Goal: Transaction & Acquisition: Purchase product/service

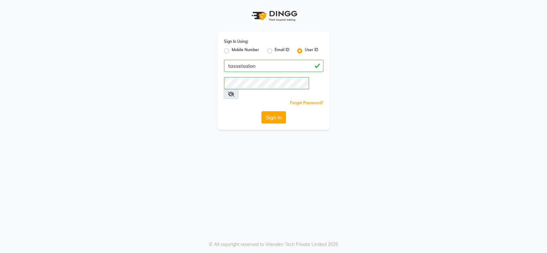
click at [272, 111] on button "Sign In" at bounding box center [273, 117] width 24 height 12
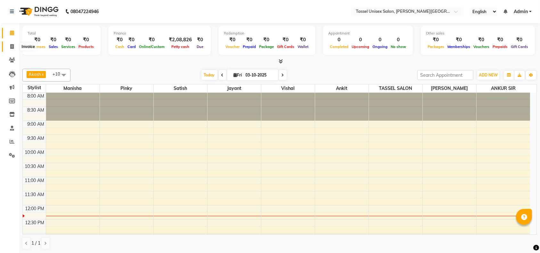
click at [12, 45] on icon at bounding box center [12, 46] width 4 height 5
select select "service"
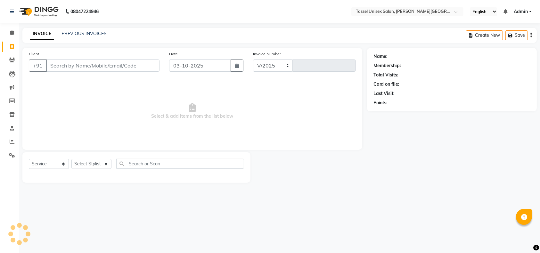
select select "7177"
type input "0470"
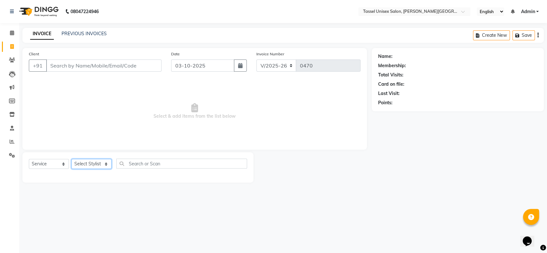
click at [85, 165] on select "Select Stylist Ankit [PERSON_NAME] ANKUR SIR [PERSON_NAME] [PERSON_NAME] MAM [P…" at bounding box center [91, 164] width 40 height 10
select select "60205"
click at [71, 159] on select "Select Stylist Ankit [PERSON_NAME] ANKUR SIR [PERSON_NAME] [PERSON_NAME] MAM [P…" at bounding box center [91, 164] width 40 height 10
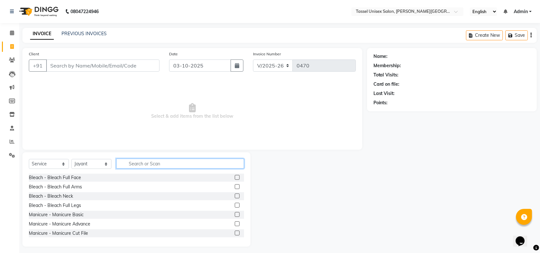
click at [145, 164] on input "text" at bounding box center [180, 164] width 128 height 10
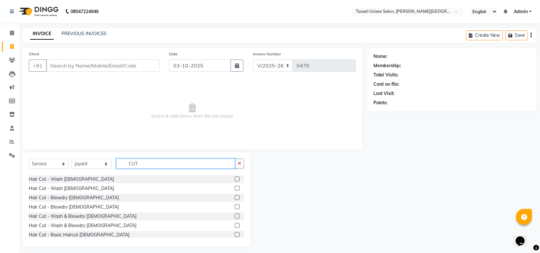
scroll to position [34, 0]
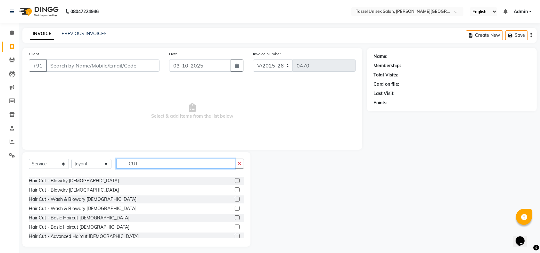
type input "CUT"
click at [235, 217] on label at bounding box center [237, 218] width 5 height 5
click at [235, 217] on input "checkbox" at bounding box center [237, 218] width 4 height 4
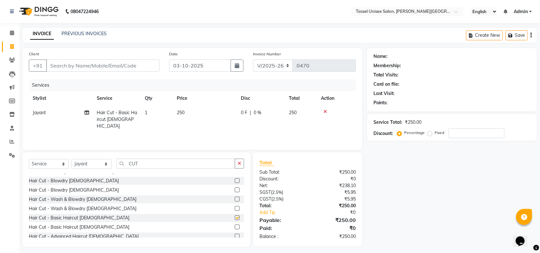
checkbox input "false"
click at [179, 112] on span "250" at bounding box center [181, 113] width 8 height 6
select select "60205"
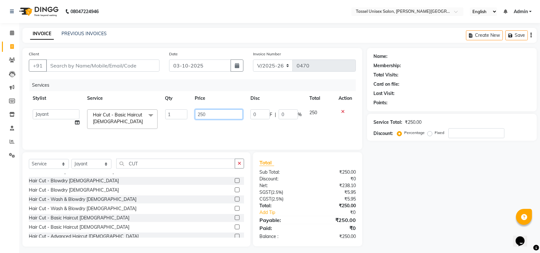
click at [200, 113] on input "250" at bounding box center [219, 115] width 48 height 10
click at [200, 113] on input "50" at bounding box center [219, 115] width 48 height 10
type input "0"
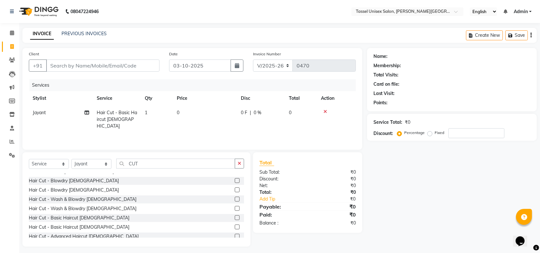
drag, startPoint x: 92, startPoint y: 104, endPoint x: 99, endPoint y: 105, distance: 7.1
click at [99, 105] on th "Service" at bounding box center [117, 98] width 48 height 14
click at [71, 66] on input "Client" at bounding box center [102, 66] width 113 height 12
click at [96, 63] on input "Client" at bounding box center [102, 66] width 113 height 12
type input "8"
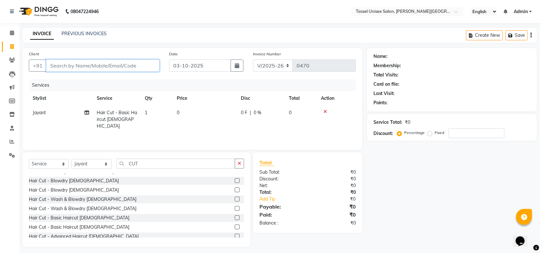
type input "0"
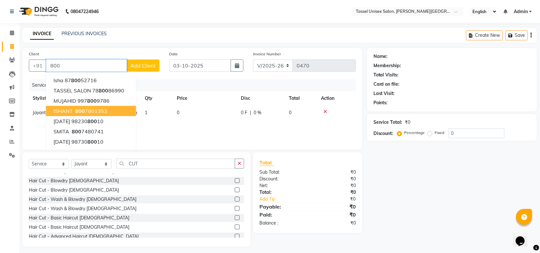
click at [95, 108] on ngb-highlight "[PHONE_NUMBER]" at bounding box center [90, 111] width 33 height 6
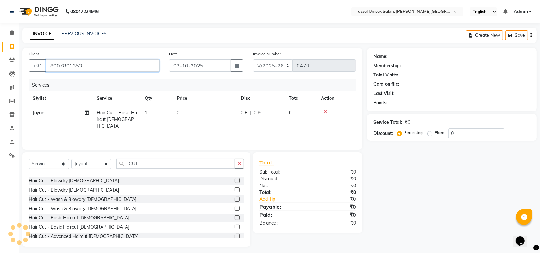
type input "8007801353"
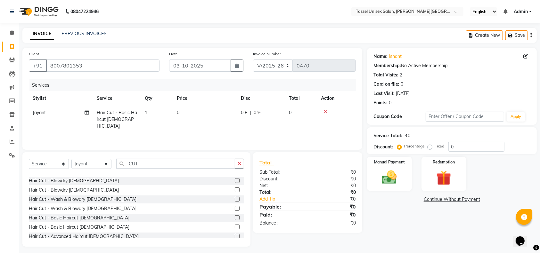
click at [183, 111] on td "0" at bounding box center [205, 120] width 64 height 28
select select "60205"
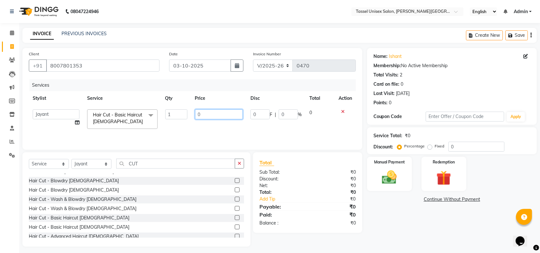
click at [208, 112] on input "0" at bounding box center [219, 115] width 48 height 10
type input "150"
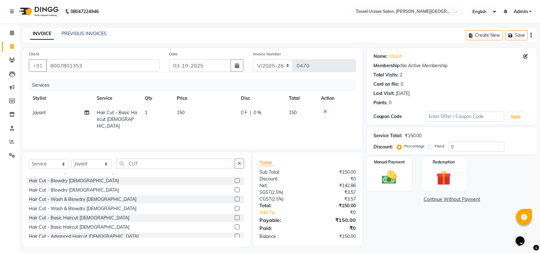
click at [428, 235] on div "Name: [PERSON_NAME] Membership: No Active Membership Total Visits: 2 Card on fi…" at bounding box center [454, 147] width 175 height 199
click at [178, 66] on input "03-10-2025" at bounding box center [200, 66] width 62 height 12
select select "10"
select select "2025"
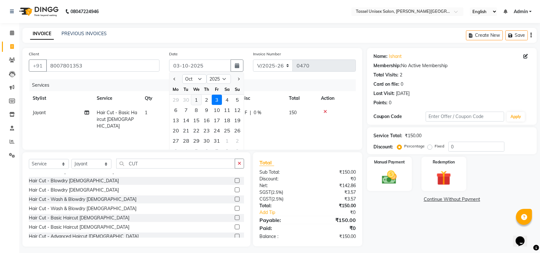
click at [196, 101] on div "1" at bounding box center [196, 100] width 10 height 10
type input "01-10-2025"
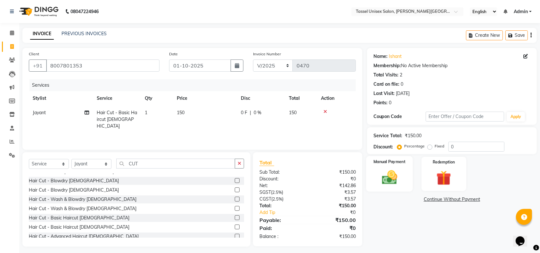
click at [388, 184] on img at bounding box center [389, 178] width 25 height 18
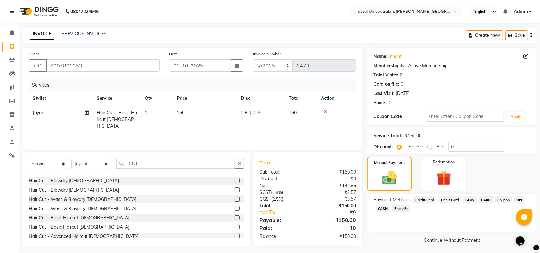
click at [518, 200] on span "UPI" at bounding box center [520, 199] width 10 height 7
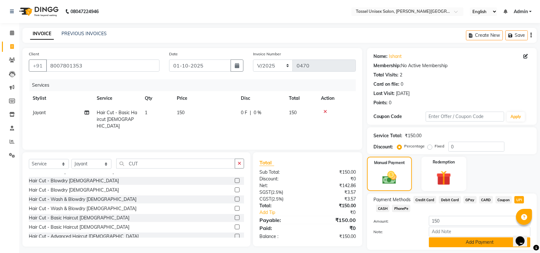
click at [486, 242] on button "Add Payment" at bounding box center [480, 243] width 102 height 10
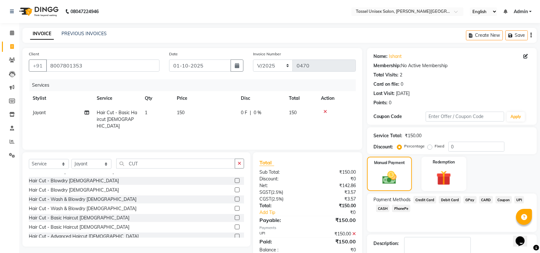
scroll to position [37, 0]
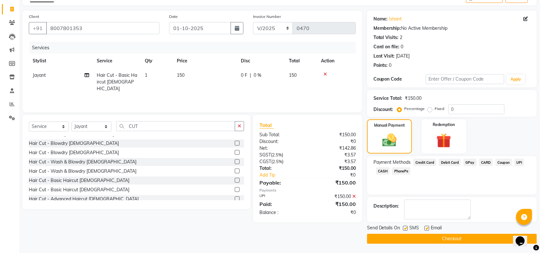
click at [460, 237] on button "Checkout" at bounding box center [452, 239] width 170 height 10
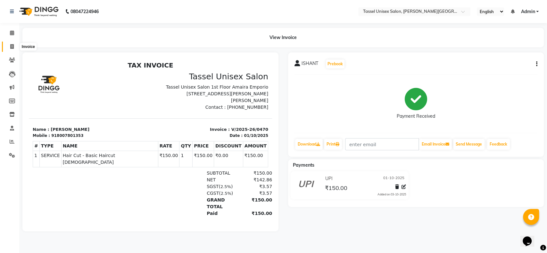
click at [12, 48] on icon at bounding box center [12, 46] width 4 height 5
select select "service"
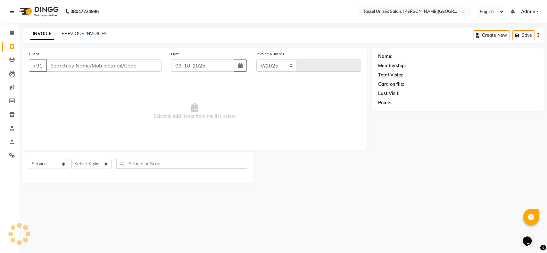
select select "7177"
type input "0471"
type input "8989544007"
click at [143, 68] on span "Add Client" at bounding box center [144, 65] width 25 height 6
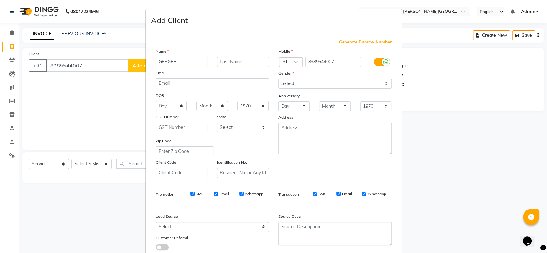
type input "GERGEE"
click at [283, 81] on select "Select [DEMOGRAPHIC_DATA] [DEMOGRAPHIC_DATA] Other Prefer Not To Say" at bounding box center [334, 84] width 113 height 10
select select "[DEMOGRAPHIC_DATA]"
click at [278, 79] on select "Select [DEMOGRAPHIC_DATA] [DEMOGRAPHIC_DATA] Other Prefer Not To Say" at bounding box center [334, 84] width 113 height 10
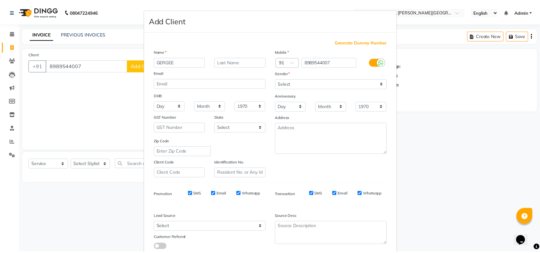
scroll to position [41, 0]
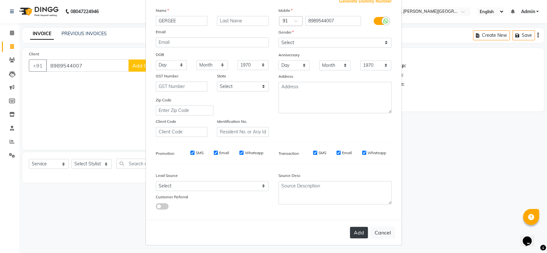
click at [359, 230] on button "Add" at bounding box center [359, 233] width 18 height 12
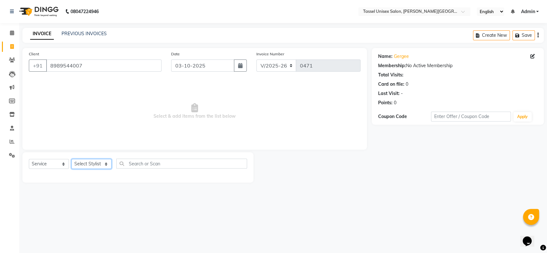
click at [96, 164] on select "Select Stylist Ankit [PERSON_NAME] ANKUR SIR [PERSON_NAME] [PERSON_NAME] MAM [P…" at bounding box center [91, 164] width 40 height 10
select select "86737"
click at [71, 159] on select "Select Stylist Ankit [PERSON_NAME] ANKUR SIR [PERSON_NAME] [PERSON_NAME] MAM [P…" at bounding box center [91, 164] width 40 height 10
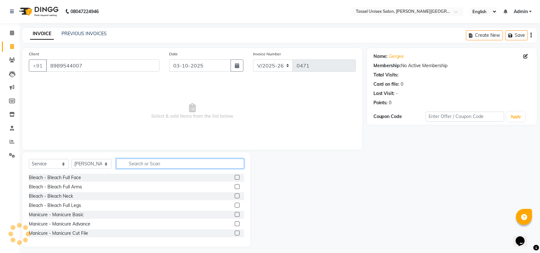
click at [156, 163] on input "text" at bounding box center [180, 164] width 128 height 10
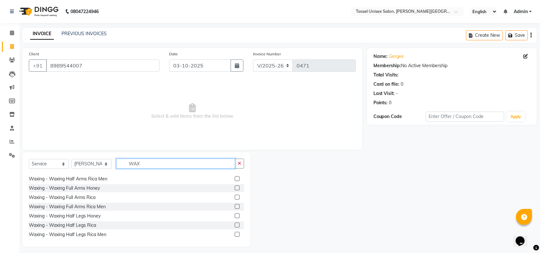
scroll to position [136, 0]
type input "WAX"
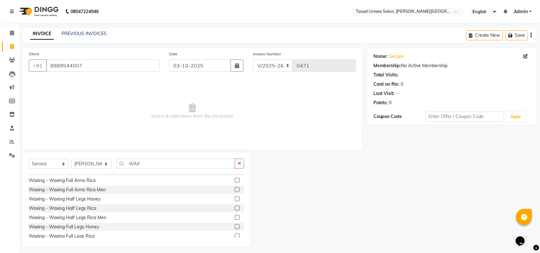
click at [235, 207] on label at bounding box center [237, 208] width 5 height 5
click at [235, 207] on input "checkbox" at bounding box center [237, 209] width 4 height 4
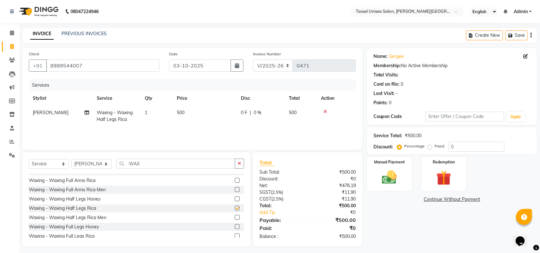
checkbox input "false"
click at [179, 64] on input "03-10-2025" at bounding box center [200, 66] width 62 height 12
select select "10"
select select "2025"
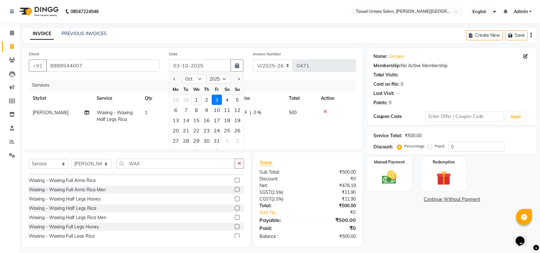
click at [197, 98] on div "1" at bounding box center [196, 100] width 10 height 10
type input "01-10-2025"
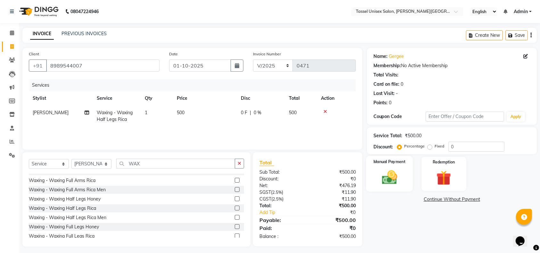
click at [374, 172] on div "Manual Payment" at bounding box center [389, 174] width 47 height 36
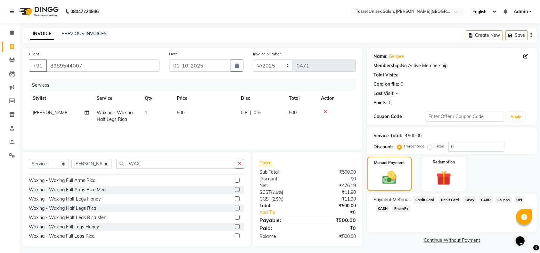
click at [518, 200] on span "UPI" at bounding box center [520, 199] width 10 height 7
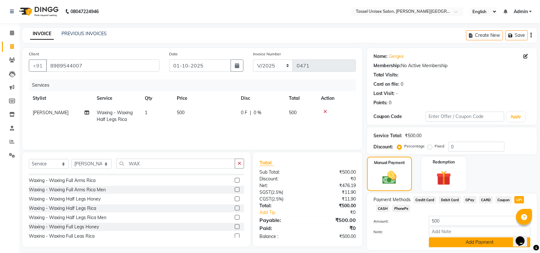
click at [493, 240] on button "Add Payment" at bounding box center [480, 243] width 102 height 10
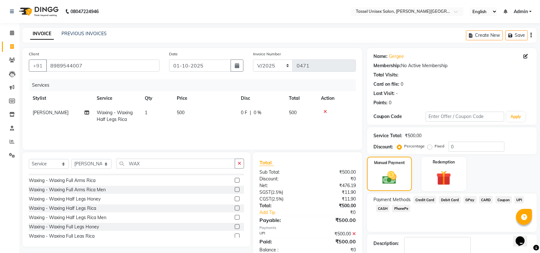
scroll to position [37, 0]
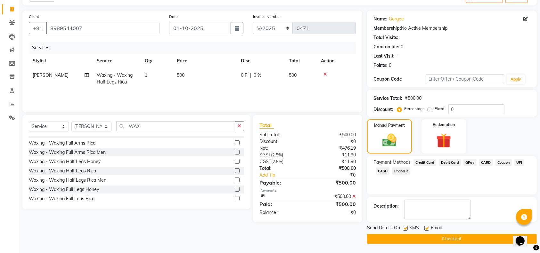
click at [474, 242] on button "Checkout" at bounding box center [452, 239] width 170 height 10
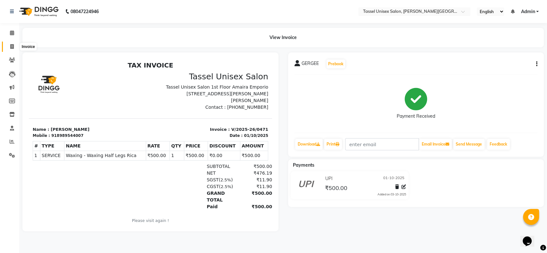
click at [11, 47] on icon at bounding box center [12, 46] width 4 height 5
select select "7177"
select select "service"
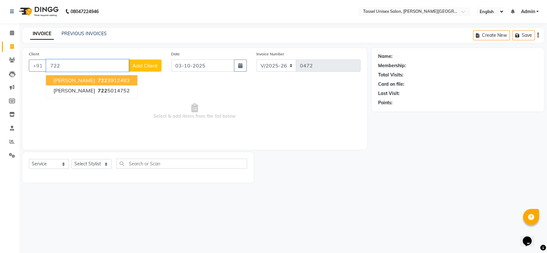
click at [97, 81] on span "722" at bounding box center [102, 80] width 10 height 6
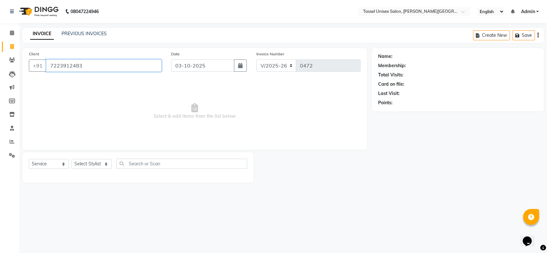
type input "7223912483"
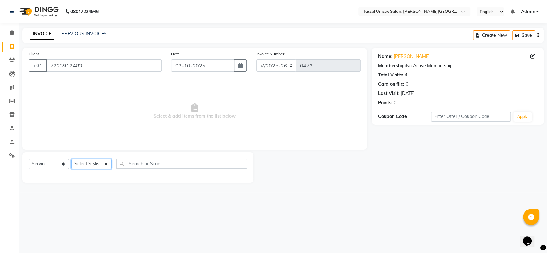
click at [91, 163] on select "Select Stylist Ankit [PERSON_NAME] ANKUR SIR [PERSON_NAME] [PERSON_NAME] MAM [P…" at bounding box center [91, 164] width 40 height 10
select select "60201"
click at [71, 159] on select "Select Stylist Ankit [PERSON_NAME] ANKUR SIR [PERSON_NAME] [PERSON_NAME] MAM [P…" at bounding box center [91, 164] width 40 height 10
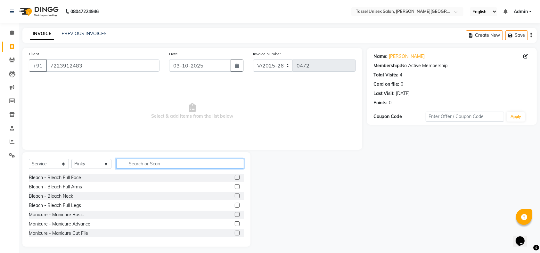
click at [136, 161] on input "text" at bounding box center [180, 164] width 128 height 10
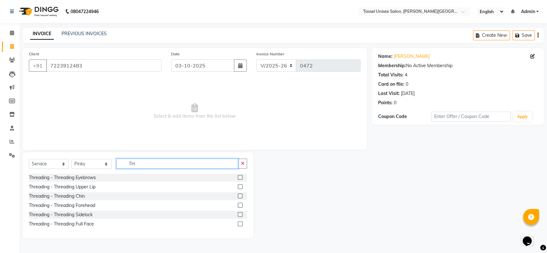
type input "TH"
click at [240, 178] on label at bounding box center [240, 177] width 5 height 5
click at [240, 178] on input "checkbox" at bounding box center [240, 178] width 4 height 4
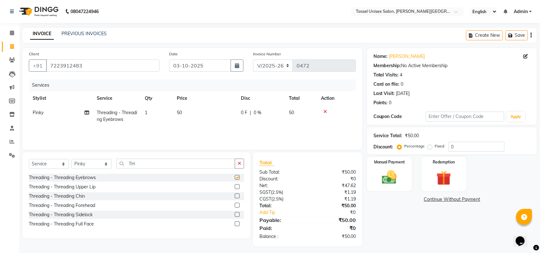
checkbox input "false"
click at [237, 186] on label at bounding box center [237, 187] width 5 height 5
click at [237, 186] on input "checkbox" at bounding box center [237, 187] width 4 height 4
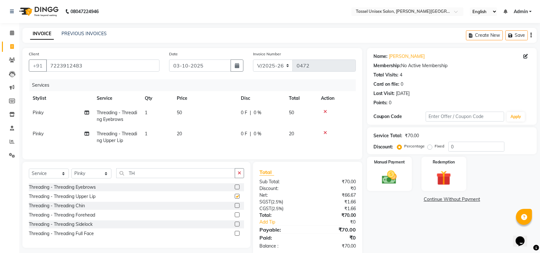
checkbox input "false"
click at [95, 179] on select "Select Stylist Ankit [PERSON_NAME] ANKUR SIR [PERSON_NAME] [PERSON_NAME] MAM [P…" at bounding box center [91, 174] width 40 height 10
select select "86737"
click at [71, 175] on select "Select Stylist Ankit [PERSON_NAME] ANKUR SIR [PERSON_NAME] [PERSON_NAME] MAM [P…" at bounding box center [91, 174] width 40 height 10
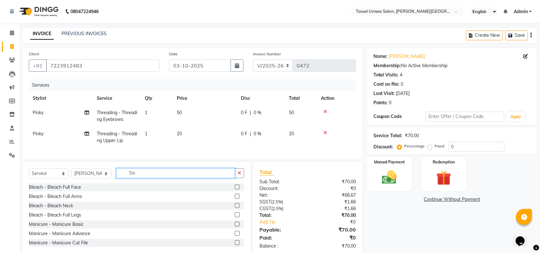
click at [159, 178] on input "TH" at bounding box center [175, 174] width 119 height 10
type input "TH"
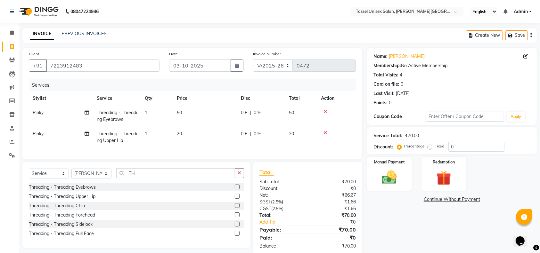
click at [236, 190] on label at bounding box center [237, 187] width 5 height 5
click at [236, 190] on input "checkbox" at bounding box center [237, 188] width 4 height 4
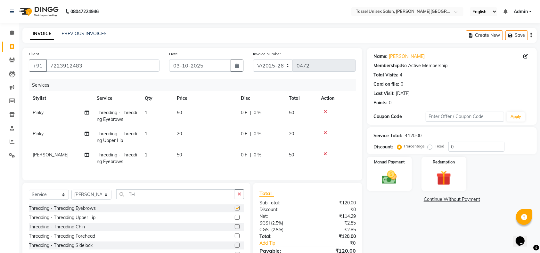
checkbox input "false"
click at [238, 220] on label at bounding box center [237, 217] width 5 height 5
click at [238, 220] on input "checkbox" at bounding box center [237, 218] width 4 height 4
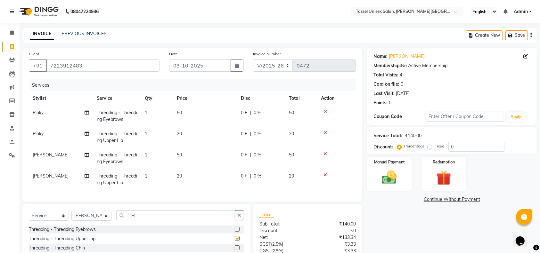
checkbox input "false"
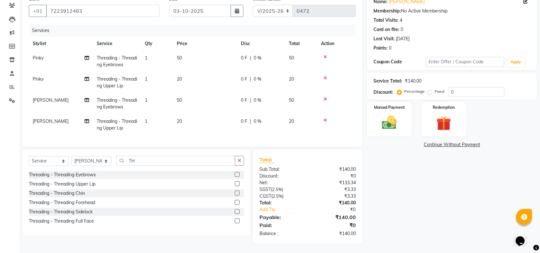
click at [236, 194] on label at bounding box center [237, 193] width 5 height 5
click at [236, 194] on input "checkbox" at bounding box center [237, 194] width 4 height 4
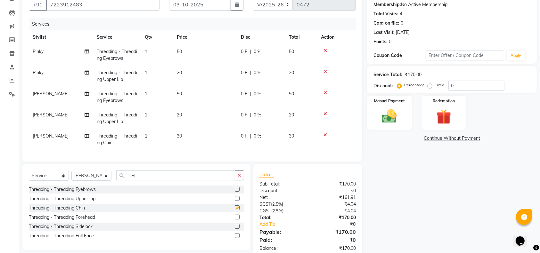
checkbox input "false"
click at [179, 114] on span "20" at bounding box center [179, 115] width 5 height 6
select select "86737"
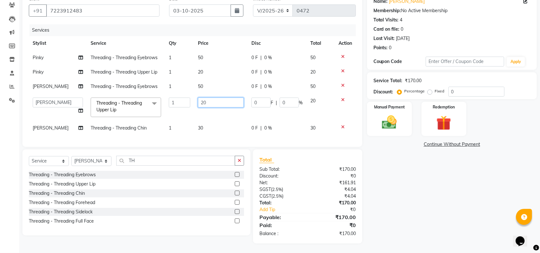
click at [200, 98] on input "20" at bounding box center [220, 103] width 45 height 10
type input "30"
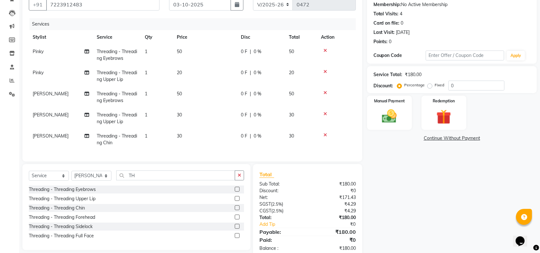
click at [197, 66] on td "20" at bounding box center [205, 76] width 64 height 21
select select "60201"
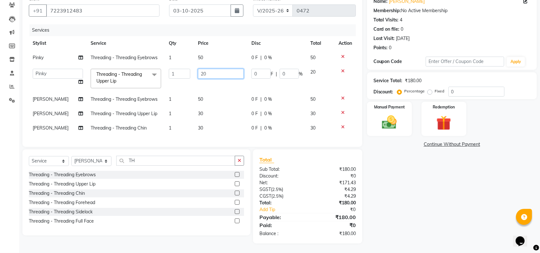
click at [201, 69] on input "20" at bounding box center [220, 74] width 45 height 10
type input "30"
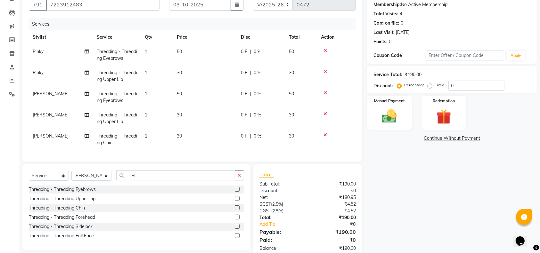
click at [424, 187] on div "Name: [PERSON_NAME] Membership: No Active Membership Total Visits: 4 Card on fi…" at bounding box center [454, 123] width 175 height 272
click at [178, 4] on input "03-10-2025" at bounding box center [200, 4] width 62 height 12
select select "10"
select select "2025"
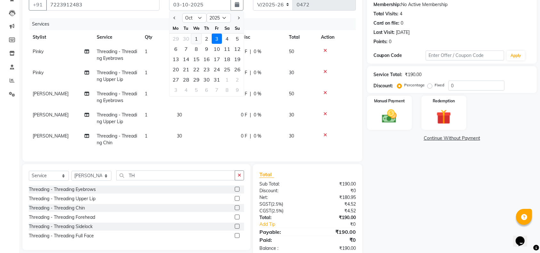
click at [195, 36] on div "1" at bounding box center [196, 39] width 10 height 10
type input "01-10-2025"
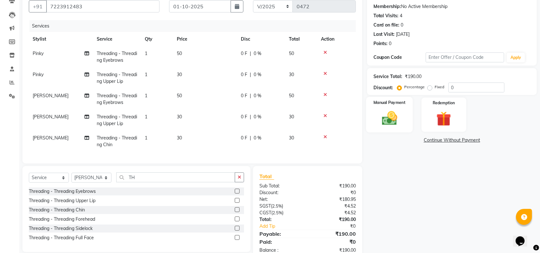
click at [386, 111] on img at bounding box center [389, 119] width 25 height 18
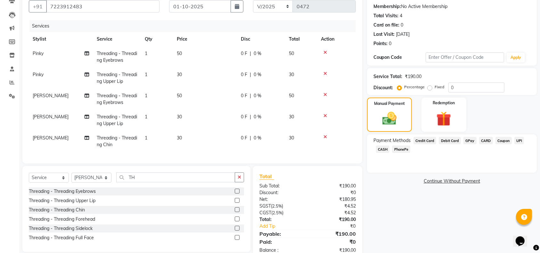
click at [517, 140] on span "UPI" at bounding box center [520, 140] width 10 height 7
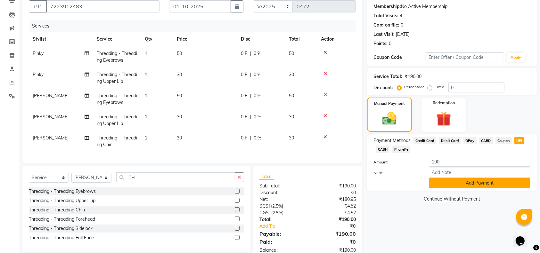
click at [501, 181] on button "Add Payment" at bounding box center [480, 183] width 102 height 10
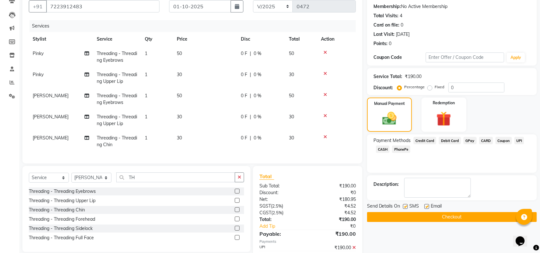
click at [481, 216] on button "Checkout" at bounding box center [452, 217] width 170 height 10
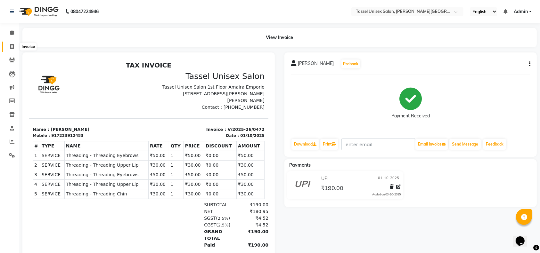
click at [11, 46] on icon at bounding box center [12, 46] width 4 height 5
select select "service"
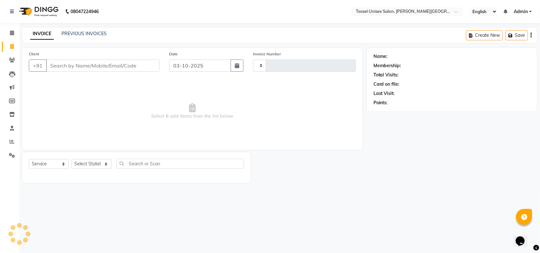
type input "0473"
select select "7177"
click at [12, 46] on icon at bounding box center [12, 46] width 4 height 5
select select "service"
type input "0473"
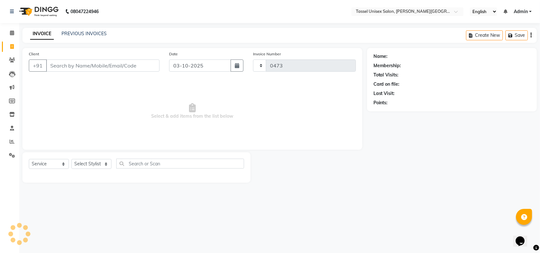
select select "7177"
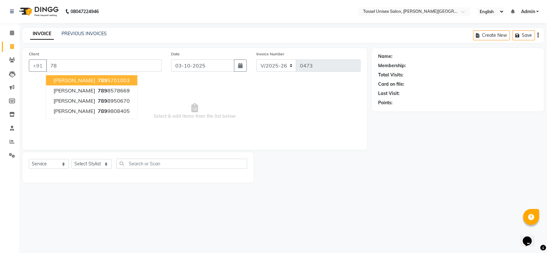
type input "7"
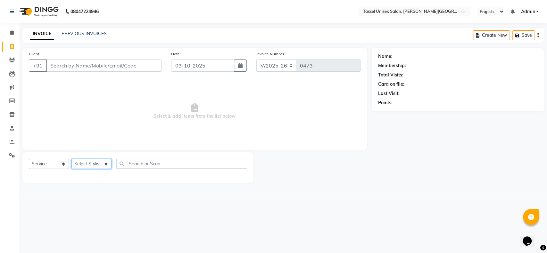
click at [83, 163] on select "Select Stylist Ankit [PERSON_NAME] ANKUR SIR [PERSON_NAME] [PERSON_NAME] MAM [P…" at bounding box center [91, 164] width 40 height 10
select select "60205"
click at [71, 159] on select "Select Stylist Ankit [PERSON_NAME] ANKUR SIR [PERSON_NAME] [PERSON_NAME] MAM [P…" at bounding box center [91, 164] width 40 height 10
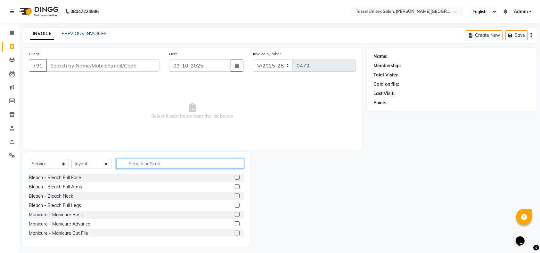
click at [134, 161] on input "text" at bounding box center [180, 164] width 128 height 10
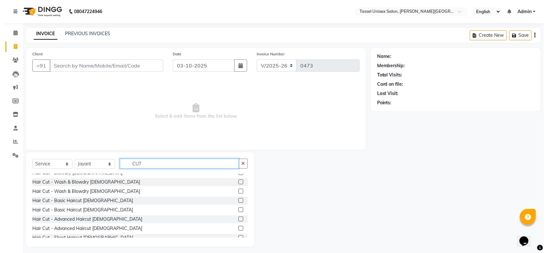
scroll to position [56, 0]
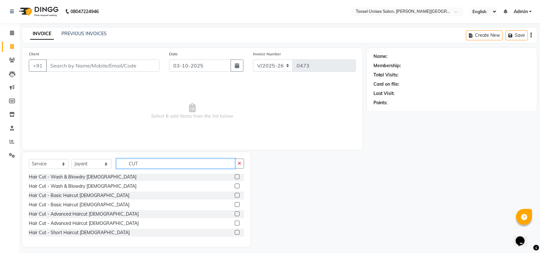
type input "CUT"
click at [235, 214] on label at bounding box center [237, 214] width 5 height 5
click at [235, 214] on input "checkbox" at bounding box center [237, 214] width 4 height 4
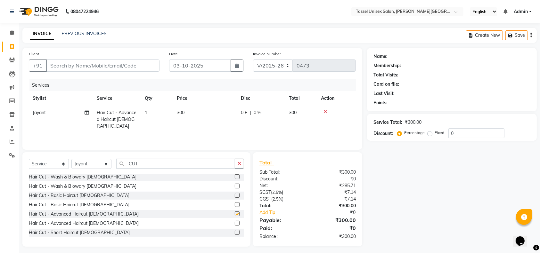
checkbox input "false"
click at [75, 68] on input "Client" at bounding box center [102, 66] width 113 height 12
type input "9589289988"
click at [137, 64] on span "Add Client" at bounding box center [142, 65] width 25 height 6
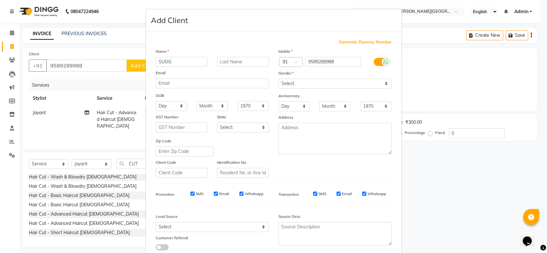
type input "SUOG"
click at [282, 83] on select "Select [DEMOGRAPHIC_DATA] [DEMOGRAPHIC_DATA] Other Prefer Not To Say" at bounding box center [334, 84] width 113 height 10
select select "[DEMOGRAPHIC_DATA]"
click at [278, 79] on select "Select [DEMOGRAPHIC_DATA] [DEMOGRAPHIC_DATA] Other Prefer Not To Say" at bounding box center [334, 84] width 113 height 10
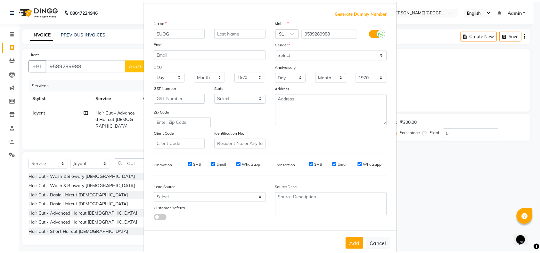
scroll to position [41, 0]
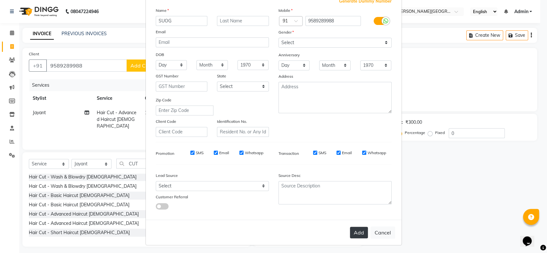
click at [355, 232] on button "Add" at bounding box center [359, 233] width 18 height 12
select select
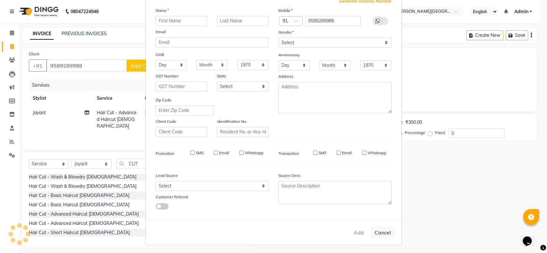
select select
checkbox input "false"
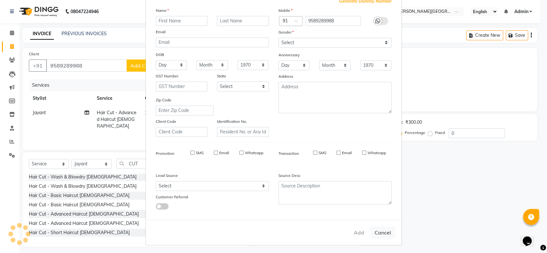
checkbox input "false"
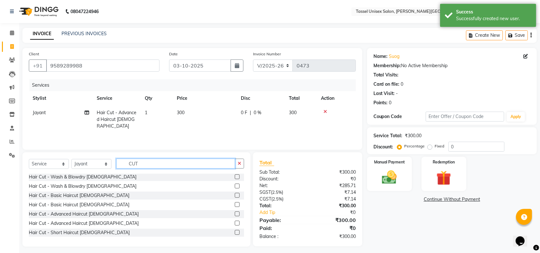
click at [150, 165] on input "CUT" at bounding box center [175, 164] width 119 height 10
type input "C"
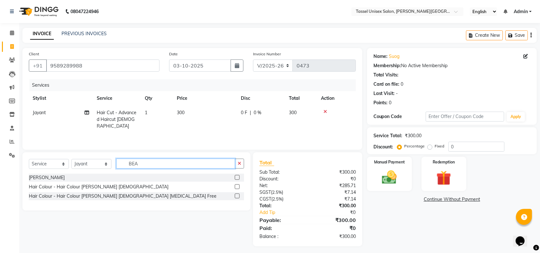
type input "BEA"
click at [236, 177] on label at bounding box center [237, 177] width 5 height 5
click at [236, 177] on input "checkbox" at bounding box center [237, 178] width 4 height 4
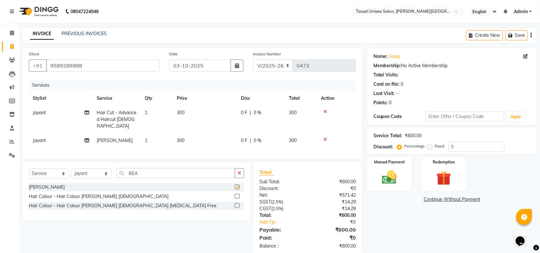
checkbox input "false"
click at [178, 138] on span "300" at bounding box center [181, 141] width 8 height 6
select select "60205"
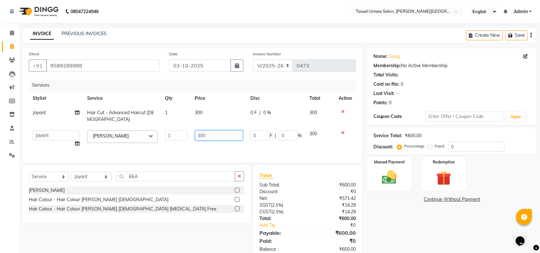
click at [200, 131] on input "300" at bounding box center [219, 136] width 48 height 10
type input "200"
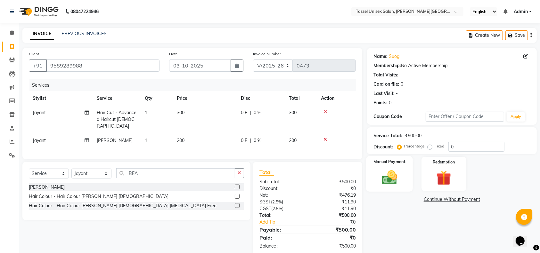
click at [392, 176] on img at bounding box center [389, 178] width 25 height 18
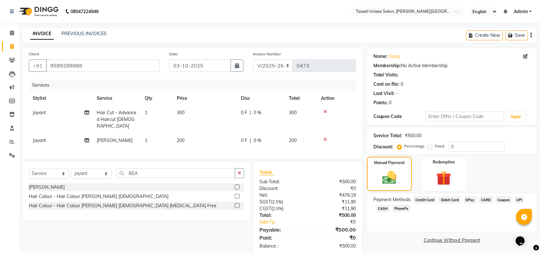
click at [518, 202] on span "UPI" at bounding box center [520, 199] width 10 height 7
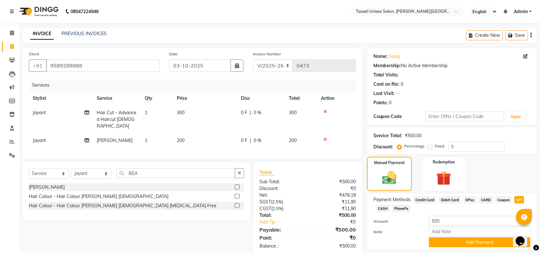
scroll to position [19, 0]
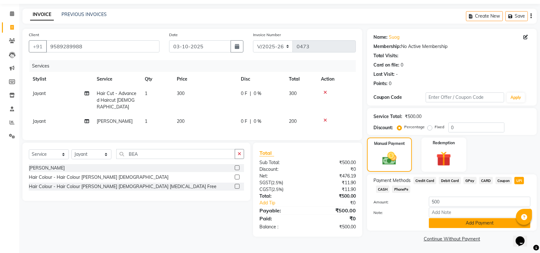
click at [480, 225] on button "Add Payment" at bounding box center [480, 224] width 102 height 10
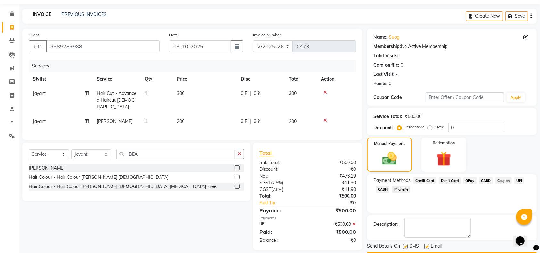
scroll to position [37, 0]
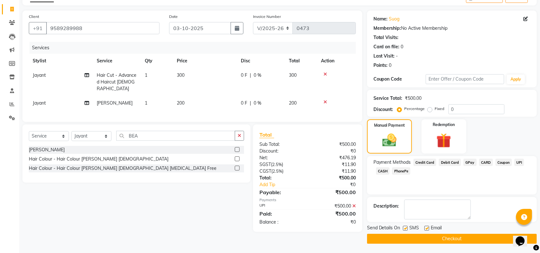
click at [469, 239] on button "Checkout" at bounding box center [452, 239] width 170 height 10
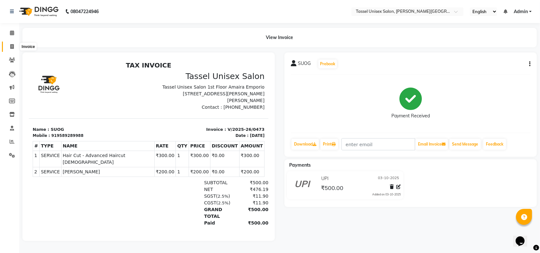
click at [11, 48] on icon at bounding box center [12, 46] width 4 height 5
select select "7177"
select select "service"
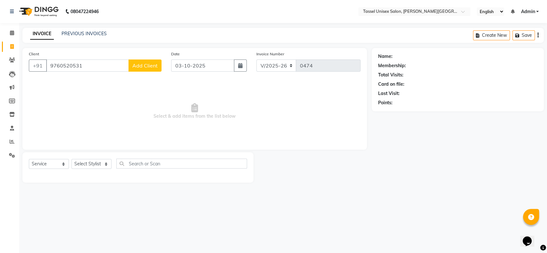
type input "9760520531"
click at [137, 67] on span "Add Client" at bounding box center [144, 65] width 25 height 6
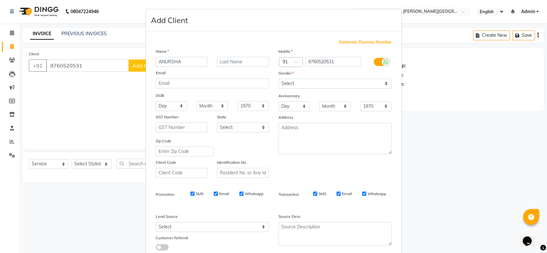
type input "ANURSHA"
click at [280, 82] on select "Select [DEMOGRAPHIC_DATA] [DEMOGRAPHIC_DATA] Other Prefer Not To Say" at bounding box center [334, 84] width 113 height 10
select select "[DEMOGRAPHIC_DATA]"
click at [278, 79] on select "Select [DEMOGRAPHIC_DATA] [DEMOGRAPHIC_DATA] Other Prefer Not To Say" at bounding box center [334, 84] width 113 height 10
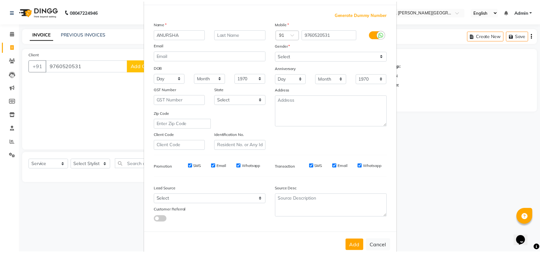
scroll to position [41, 0]
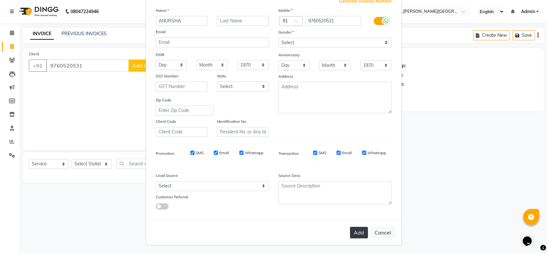
click at [357, 234] on button "Add" at bounding box center [359, 233] width 18 height 12
select select
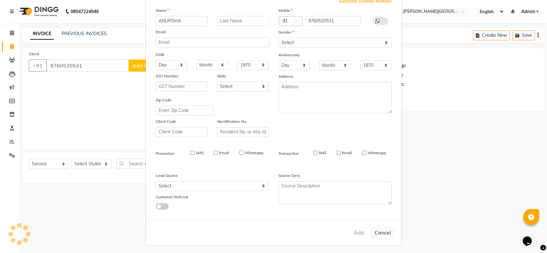
select select
checkbox input "false"
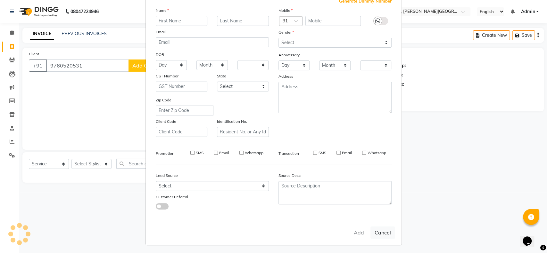
checkbox input "false"
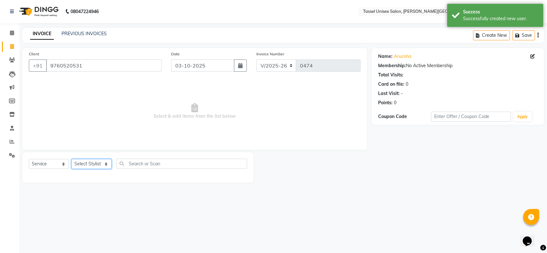
click at [89, 165] on select "Select Stylist Ankit [PERSON_NAME] ANKUR SIR [PERSON_NAME] [PERSON_NAME] MAM [P…" at bounding box center [91, 164] width 40 height 10
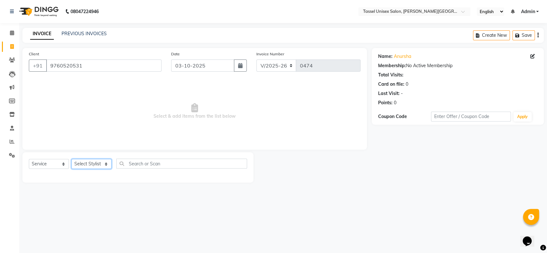
select select "86737"
click at [71, 159] on select "Select Stylist Ankit [PERSON_NAME] ANKUR SIR [PERSON_NAME] [PERSON_NAME] MAM [P…" at bounding box center [91, 164] width 40 height 10
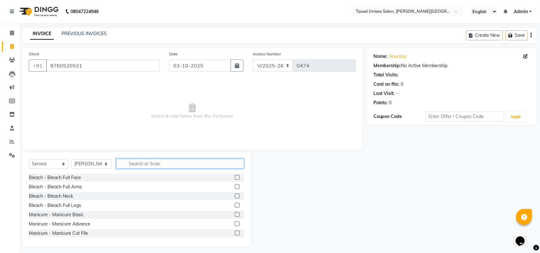
click at [153, 160] on input "text" at bounding box center [180, 164] width 128 height 10
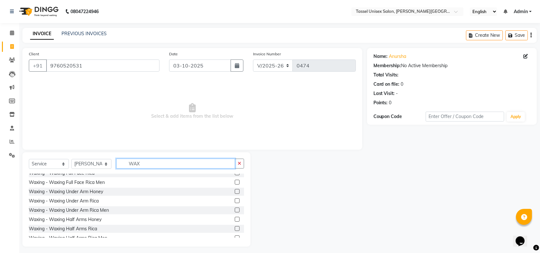
scroll to position [68, 0]
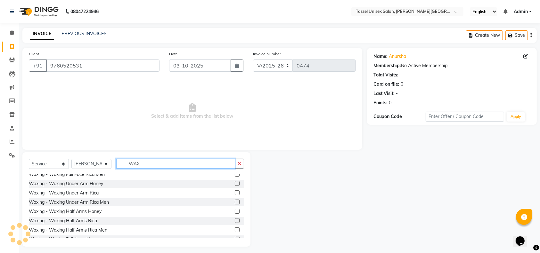
type input "WAX"
click at [235, 193] on label at bounding box center [237, 193] width 5 height 5
click at [235, 193] on input "checkbox" at bounding box center [237, 193] width 4 height 4
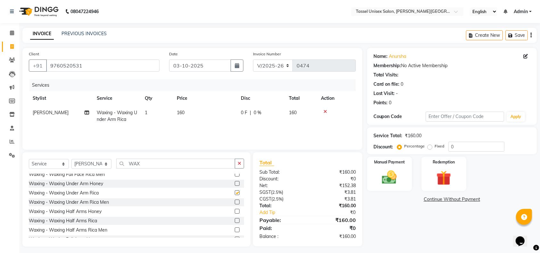
checkbox input "false"
click at [179, 111] on span "160" at bounding box center [181, 113] width 8 height 6
select select "86737"
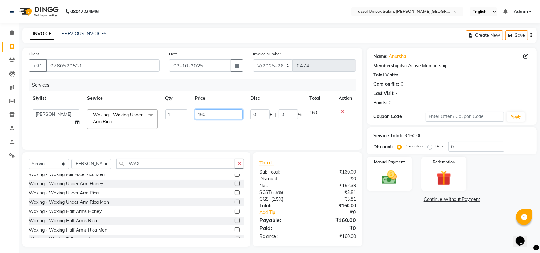
click at [202, 114] on input "160" at bounding box center [219, 115] width 48 height 10
type input "150"
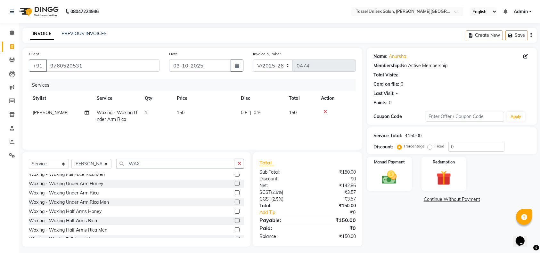
click at [381, 210] on div "Name: Anursha Membership: No Active Membership Total Visits: Card on file: 0 La…" at bounding box center [454, 147] width 175 height 199
click at [178, 66] on input "03-10-2025" at bounding box center [200, 66] width 62 height 12
select select "10"
select select "2025"
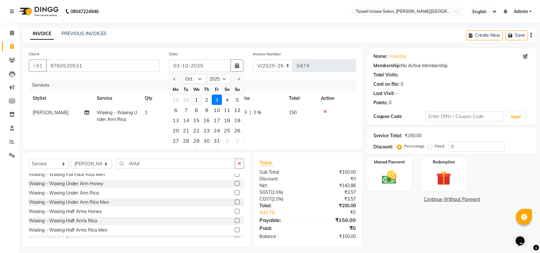
click at [196, 100] on div "1" at bounding box center [196, 100] width 10 height 10
type input "01-10-2025"
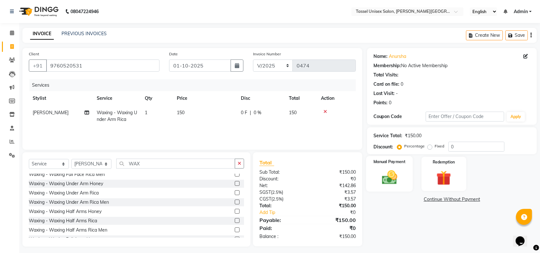
click at [379, 169] on img at bounding box center [389, 178] width 25 height 18
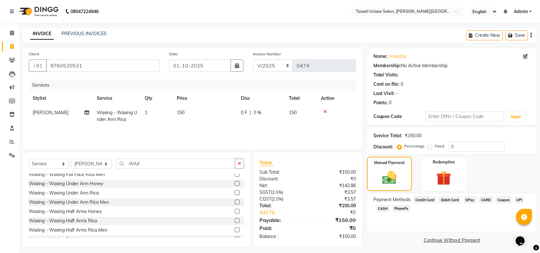
click at [518, 200] on span "UPI" at bounding box center [520, 199] width 10 height 7
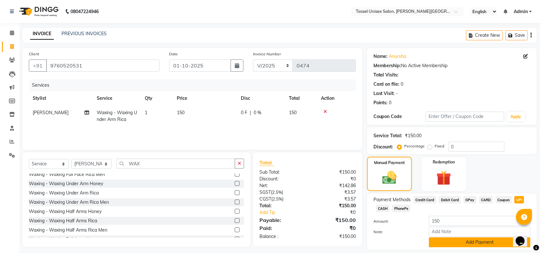
click at [496, 242] on button "Add Payment" at bounding box center [480, 243] width 102 height 10
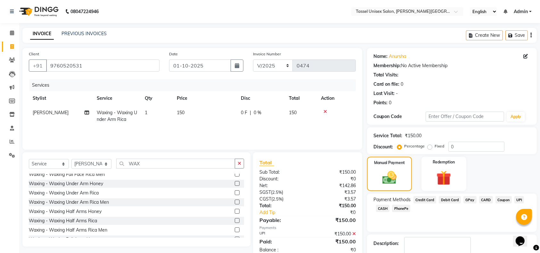
scroll to position [37, 0]
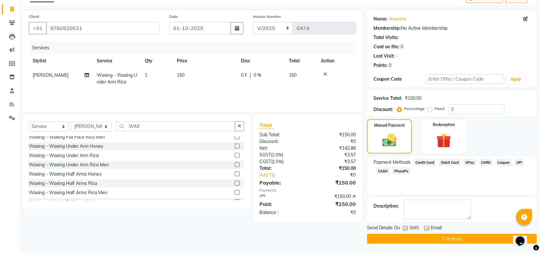
click at [471, 240] on button "Checkout" at bounding box center [452, 239] width 170 height 10
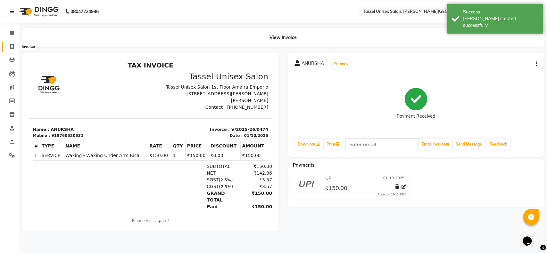
click at [13, 49] on icon at bounding box center [12, 46] width 4 height 5
select select "service"
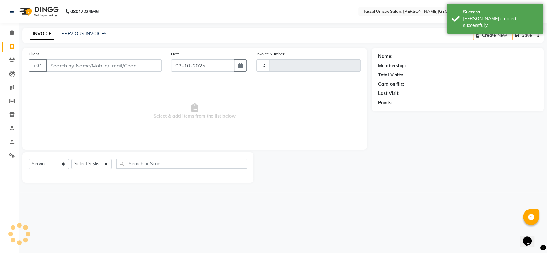
type input "0475"
select select "7177"
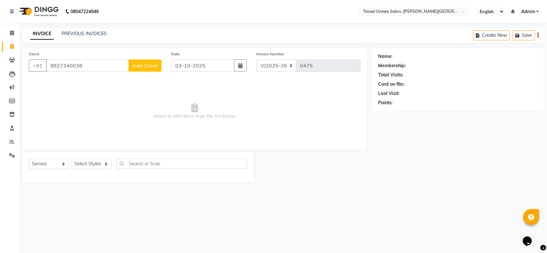
type input "9827340038"
click at [147, 64] on span "Add Client" at bounding box center [144, 65] width 25 height 6
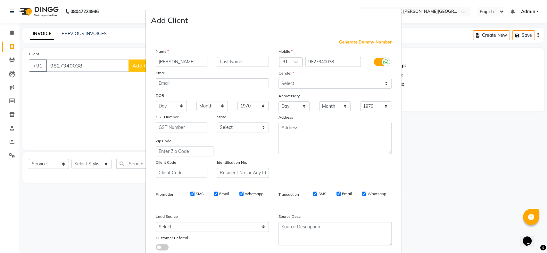
type input "[PERSON_NAME]"
click at [288, 79] on select "Select [DEMOGRAPHIC_DATA] [DEMOGRAPHIC_DATA] Other Prefer Not To Say" at bounding box center [334, 84] width 113 height 10
select select "[DEMOGRAPHIC_DATA]"
click at [278, 79] on select "Select [DEMOGRAPHIC_DATA] [DEMOGRAPHIC_DATA] Other Prefer Not To Say" at bounding box center [334, 84] width 113 height 10
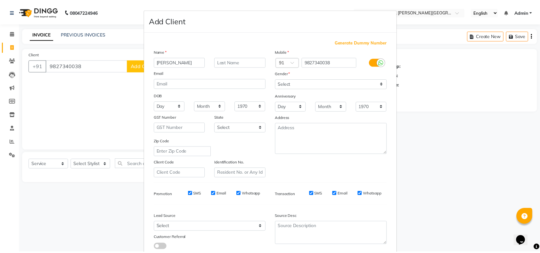
scroll to position [41, 0]
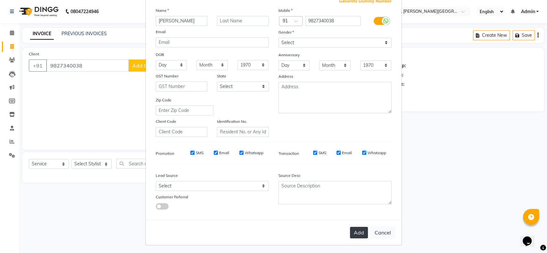
click at [353, 232] on button "Add" at bounding box center [359, 233] width 18 height 12
select select
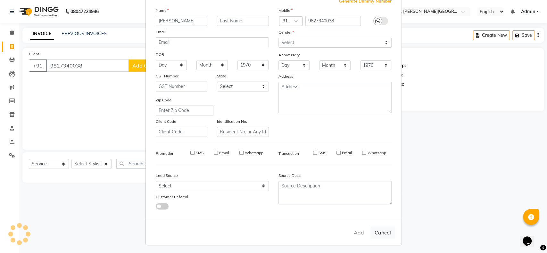
select select
checkbox input "false"
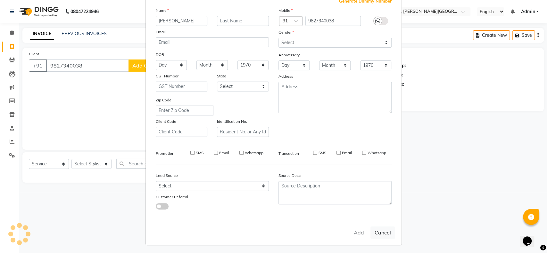
checkbox input "false"
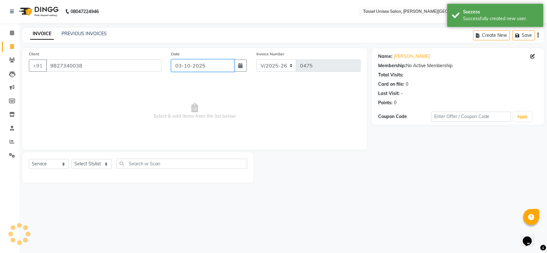
click at [181, 65] on input "03-10-2025" at bounding box center [202, 66] width 63 height 12
select select "10"
select select "2025"
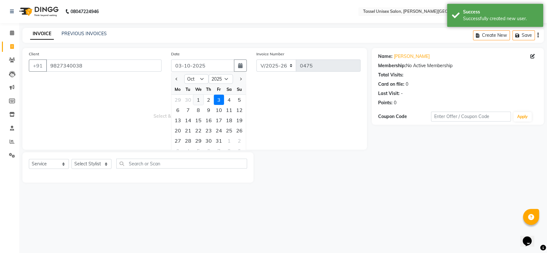
click at [199, 98] on div "1" at bounding box center [198, 100] width 10 height 10
type input "01-10-2025"
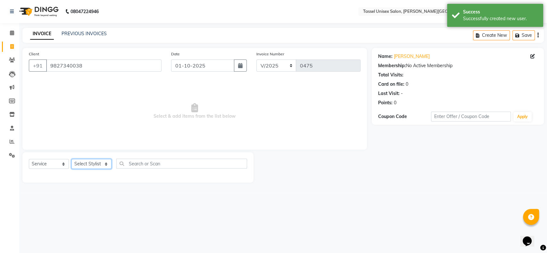
click at [85, 164] on select "Select Stylist Ankit [PERSON_NAME] ANKUR SIR [PERSON_NAME] [PERSON_NAME] MAM [P…" at bounding box center [91, 164] width 40 height 10
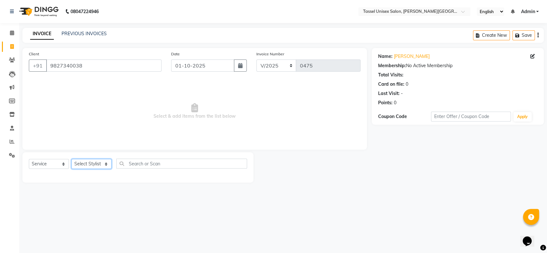
select select "86737"
click at [71, 159] on select "Select Stylist Ankit [PERSON_NAME] ANKUR SIR [PERSON_NAME] [PERSON_NAME] MAM [P…" at bounding box center [91, 164] width 40 height 10
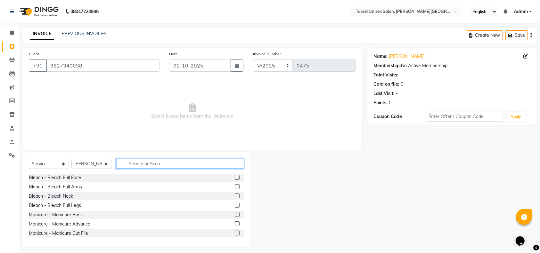
click at [146, 161] on input "text" at bounding box center [180, 164] width 128 height 10
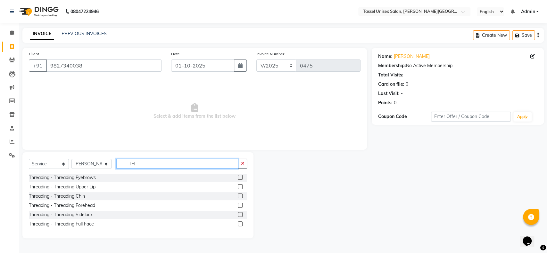
type input "TH"
click at [241, 178] on label at bounding box center [240, 177] width 5 height 5
click at [241, 178] on input "checkbox" at bounding box center [240, 178] width 4 height 4
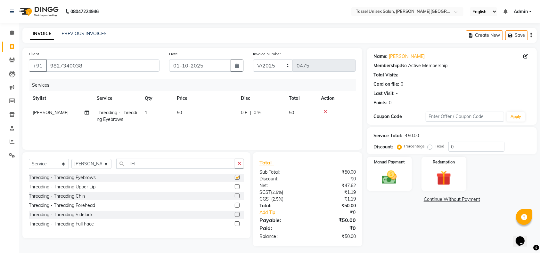
checkbox input "false"
click at [156, 164] on input "TH" at bounding box center [175, 164] width 119 height 10
type input "T"
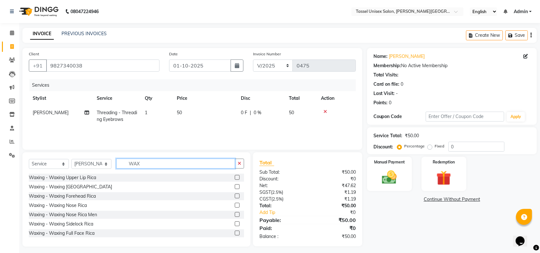
type input "WAX"
click at [235, 186] on label at bounding box center [237, 187] width 5 height 5
click at [235, 186] on input "checkbox" at bounding box center [237, 187] width 4 height 4
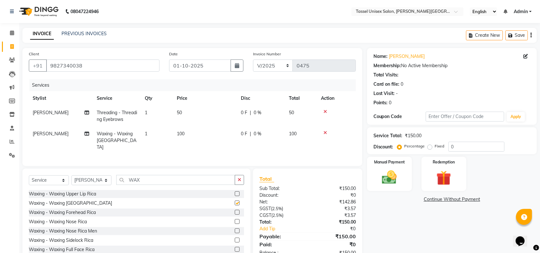
checkbox input "false"
click at [99, 180] on select "Select Stylist Ankit [PERSON_NAME] ANKUR SIR [PERSON_NAME] [PERSON_NAME] MAM [P…" at bounding box center [91, 181] width 40 height 10
select select "61207"
click at [71, 176] on select "Select Stylist Ankit [PERSON_NAME] ANKUR SIR [PERSON_NAME] [PERSON_NAME] MAM [P…" at bounding box center [91, 181] width 40 height 10
click at [147, 177] on input "WAX" at bounding box center [175, 180] width 119 height 10
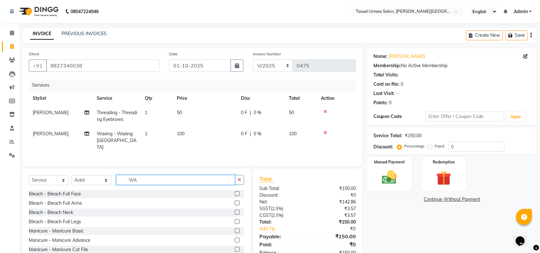
type input "W"
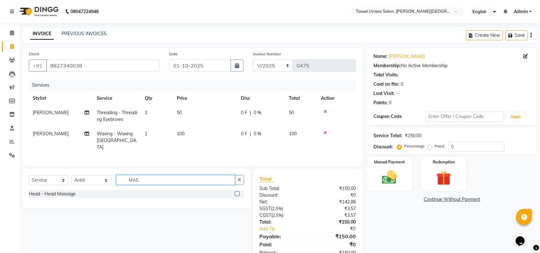
type input "MAS"
click at [238, 192] on label at bounding box center [237, 194] width 5 height 5
click at [238, 192] on input "checkbox" at bounding box center [237, 194] width 4 height 4
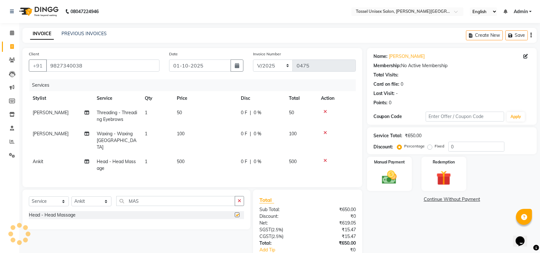
checkbox input "false"
click at [90, 201] on select "Select Stylist Ankit [PERSON_NAME] ANKUR SIR [PERSON_NAME] [PERSON_NAME] MAM [P…" at bounding box center [91, 202] width 40 height 10
select select "60201"
click at [71, 197] on select "Select Stylist Ankit [PERSON_NAME] ANKUR SIR [PERSON_NAME] [PERSON_NAME] MAM [P…" at bounding box center [91, 202] width 40 height 10
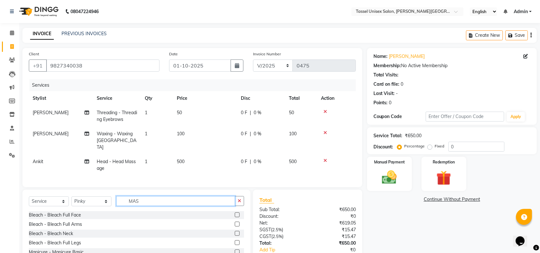
click at [152, 204] on input "MAS" at bounding box center [175, 201] width 119 height 10
type input "MA"
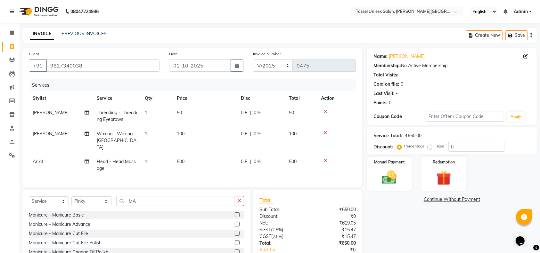
click at [235, 214] on label at bounding box center [237, 215] width 5 height 5
click at [235, 214] on input "checkbox" at bounding box center [237, 215] width 4 height 4
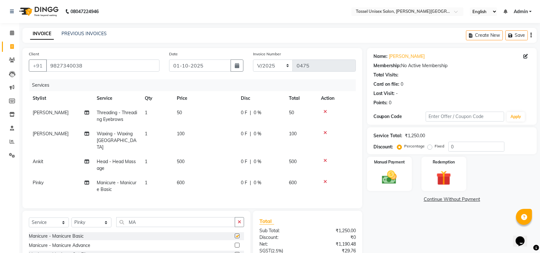
checkbox input "false"
click at [142, 221] on input "MA" at bounding box center [175, 223] width 119 height 10
type input "M"
type input "PED"
click at [236, 235] on label at bounding box center [237, 236] width 5 height 5
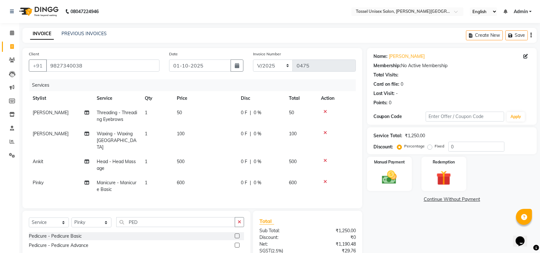
click at [236, 235] on input "checkbox" at bounding box center [237, 237] width 4 height 4
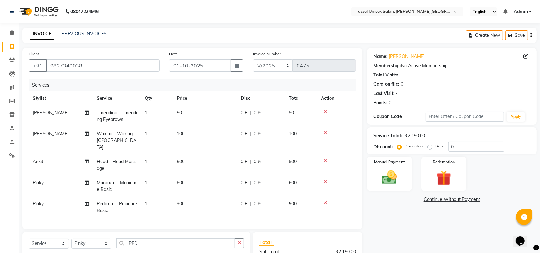
checkbox input "false"
click at [179, 180] on span "600" at bounding box center [181, 183] width 8 height 6
select select "60201"
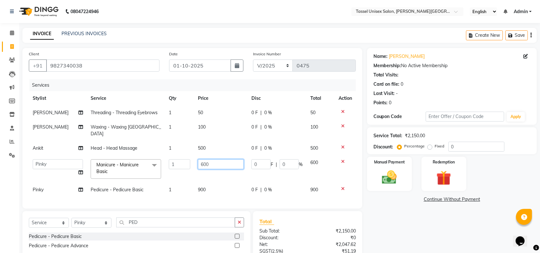
click at [203, 160] on input "600" at bounding box center [220, 165] width 45 height 10
type input "400"
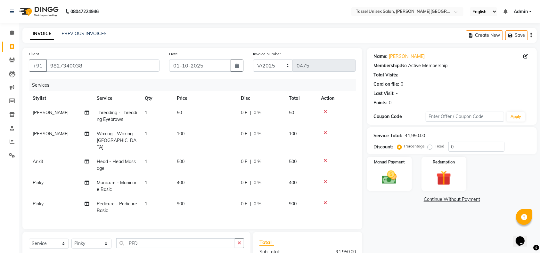
click at [199, 182] on tbody "[PERSON_NAME] Threading - Threading Eyebrows 1 50 0 F | 0 % 50 [PERSON_NAME] Wa…" at bounding box center [192, 162] width 327 height 112
click at [179, 201] on span "900" at bounding box center [181, 204] width 8 height 6
select select "60201"
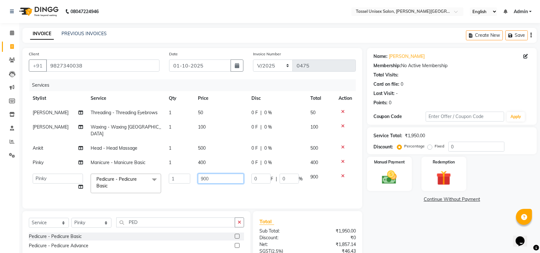
click at [201, 174] on input "900" at bounding box center [220, 179] width 45 height 10
type input "500"
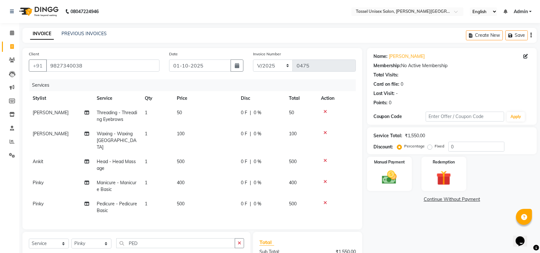
click at [406, 217] on div "Name: [PERSON_NAME] Membership: No Active Membership Total Visits: Card on file…" at bounding box center [454, 187] width 175 height 278
click at [399, 183] on img at bounding box center [389, 178] width 25 height 18
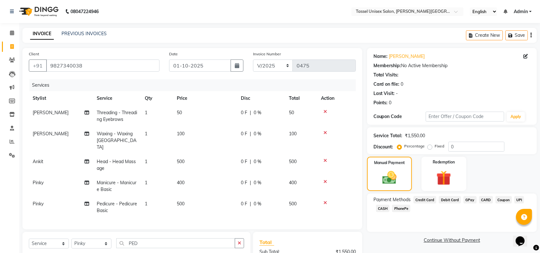
click at [518, 200] on span "UPI" at bounding box center [520, 199] width 10 height 7
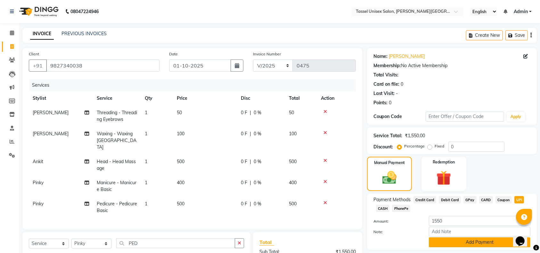
click at [494, 243] on button "Add Payment" at bounding box center [480, 243] width 102 height 10
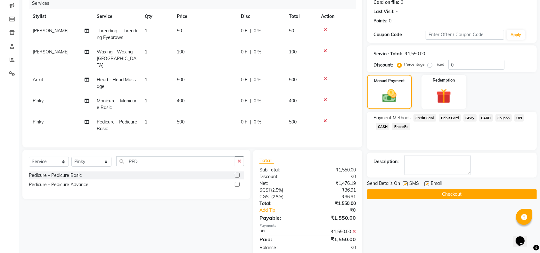
scroll to position [95, 0]
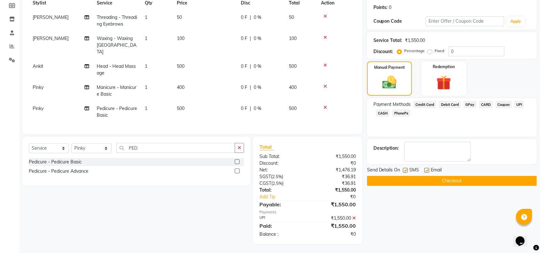
click at [480, 182] on button "Checkout" at bounding box center [452, 181] width 170 height 10
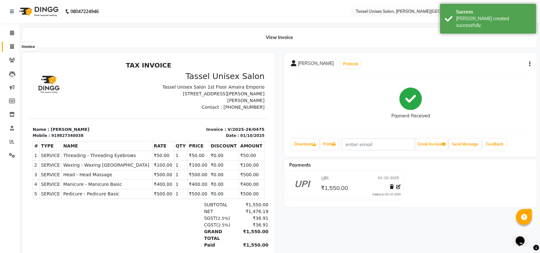
click at [12, 48] on icon at bounding box center [12, 46] width 4 height 5
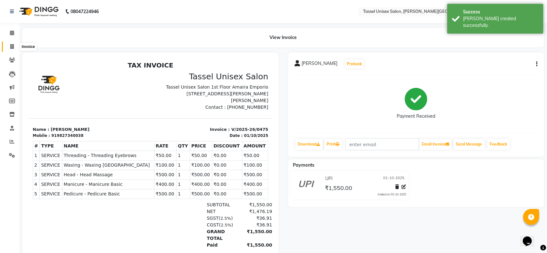
select select "service"
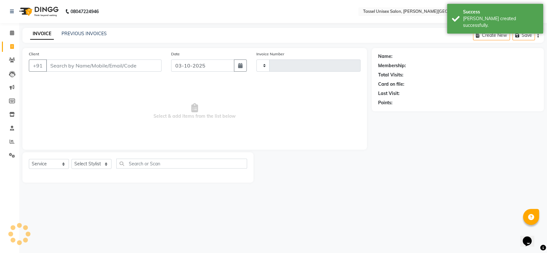
type input "0476"
select select "7177"
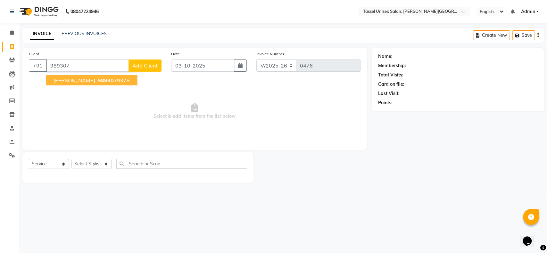
click at [62, 80] on span "[PERSON_NAME]" at bounding box center [74, 80] width 41 height 6
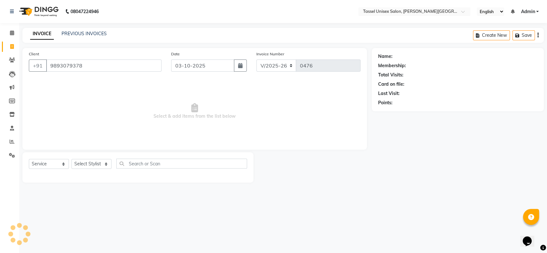
type input "9893079378"
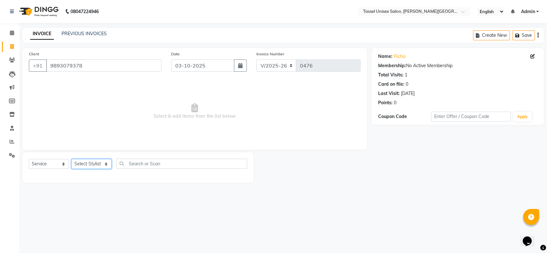
click at [87, 163] on select "Select Stylist Ankit [PERSON_NAME] ANKUR SIR [PERSON_NAME] [PERSON_NAME] MAM [P…" at bounding box center [91, 164] width 40 height 10
select select "61207"
click at [71, 159] on select "Select Stylist Ankit [PERSON_NAME] ANKUR SIR [PERSON_NAME] [PERSON_NAME] MAM [P…" at bounding box center [91, 164] width 40 height 10
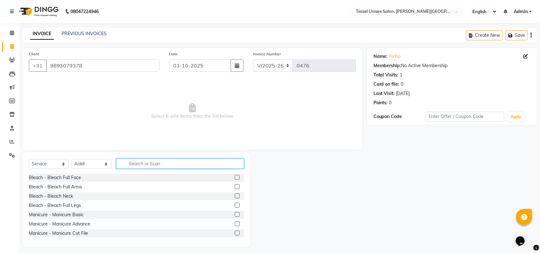
click at [144, 163] on input "text" at bounding box center [180, 164] width 128 height 10
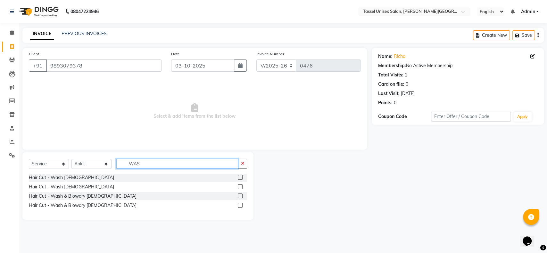
type input "WAS"
click at [240, 186] on label at bounding box center [240, 187] width 5 height 5
click at [240, 186] on input "checkbox" at bounding box center [240, 187] width 4 height 4
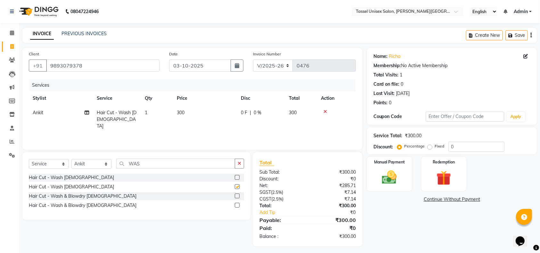
checkbox input "false"
click at [178, 65] on input "03-10-2025" at bounding box center [200, 66] width 62 height 12
select select "10"
select select "2025"
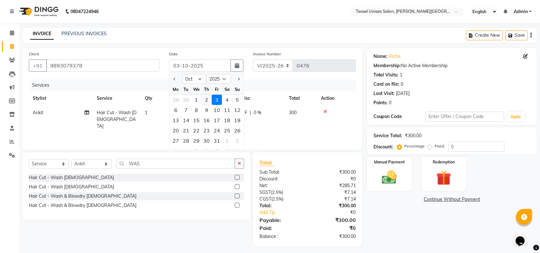
click at [206, 97] on div "2" at bounding box center [207, 100] width 10 height 10
type input "02-10-2025"
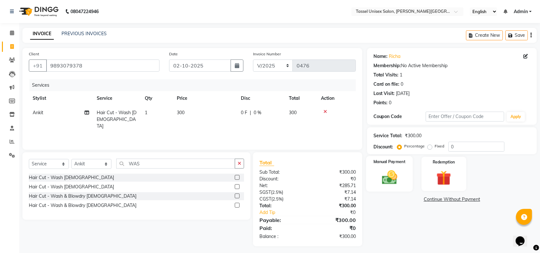
click at [386, 168] on div "Manual Payment" at bounding box center [389, 174] width 47 height 36
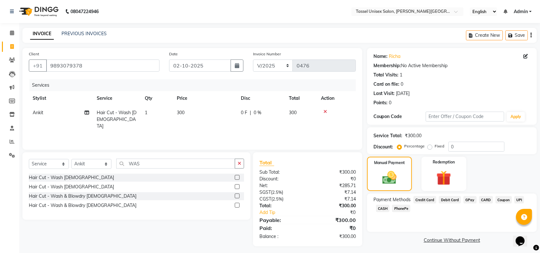
click at [382, 207] on span "CASH" at bounding box center [383, 208] width 14 height 7
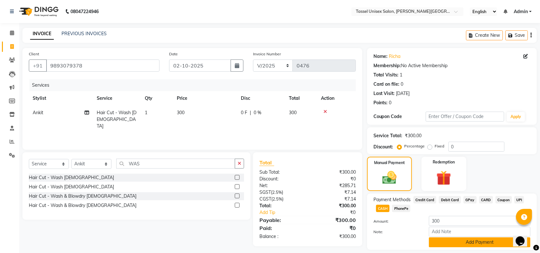
click at [442, 244] on button "Add Payment" at bounding box center [480, 243] width 102 height 10
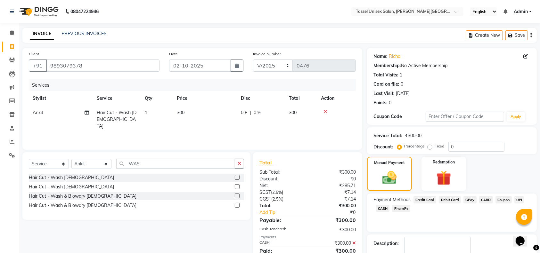
scroll to position [37, 0]
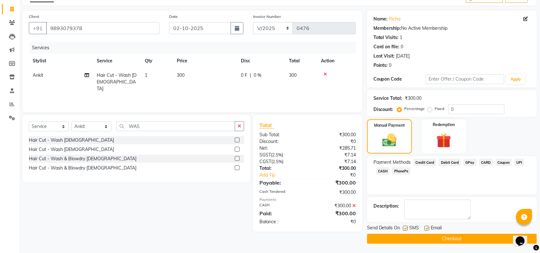
click at [480, 235] on button "Checkout" at bounding box center [452, 239] width 170 height 10
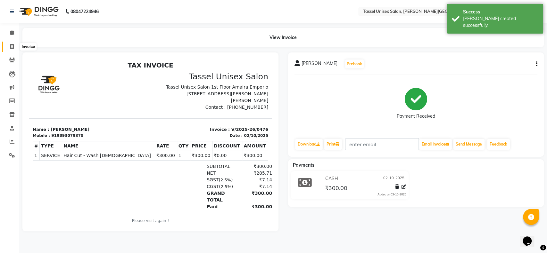
click at [12, 48] on icon at bounding box center [12, 46] width 4 height 5
select select "service"
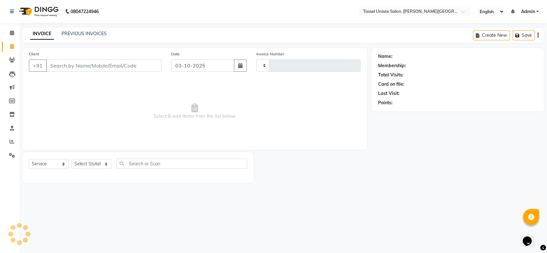
type input "0477"
select select "7177"
type input "7489196274"
click at [141, 68] on span "Add Client" at bounding box center [144, 65] width 25 height 6
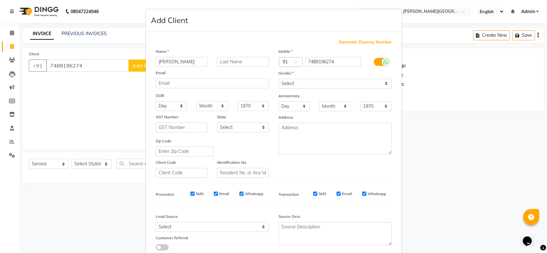
type input "[PERSON_NAME]"
click at [302, 84] on select "Select [DEMOGRAPHIC_DATA] [DEMOGRAPHIC_DATA] Other Prefer Not To Say" at bounding box center [334, 84] width 113 height 10
select select "[DEMOGRAPHIC_DATA]"
click at [278, 79] on select "Select [DEMOGRAPHIC_DATA] [DEMOGRAPHIC_DATA] Other Prefer Not To Say" at bounding box center [334, 84] width 113 height 10
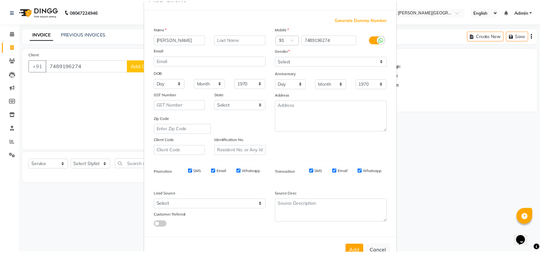
scroll to position [41, 0]
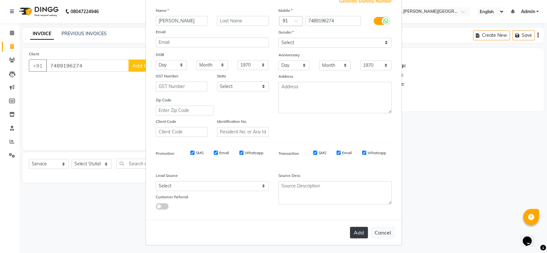
click at [358, 233] on button "Add" at bounding box center [359, 233] width 18 height 12
select select
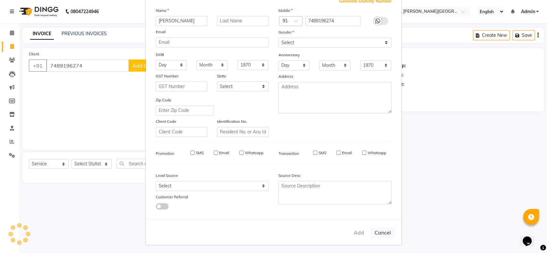
select select
checkbox input "false"
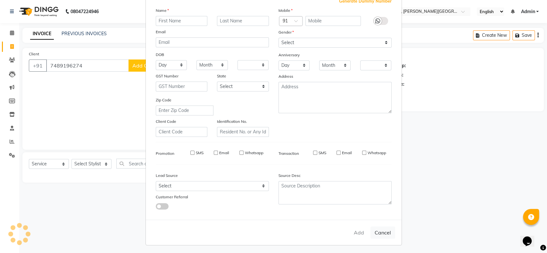
checkbox input "false"
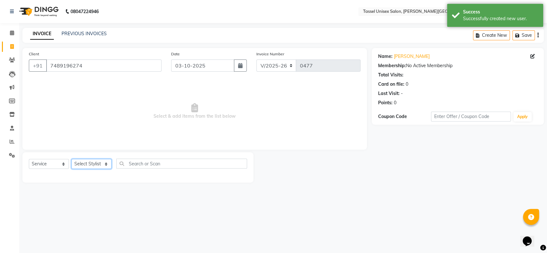
click at [86, 165] on select "Select Stylist Ankit [PERSON_NAME] ANKUR SIR [PERSON_NAME] [PERSON_NAME] MAM [P…" at bounding box center [91, 164] width 40 height 10
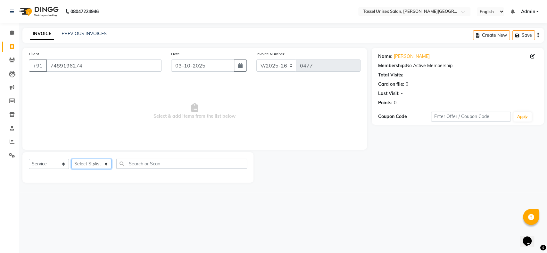
select select "87773"
click at [71, 159] on select "Select Stylist Ankit [PERSON_NAME] ANKUR SIR [PERSON_NAME] [PERSON_NAME] MAM [P…" at bounding box center [91, 164] width 40 height 10
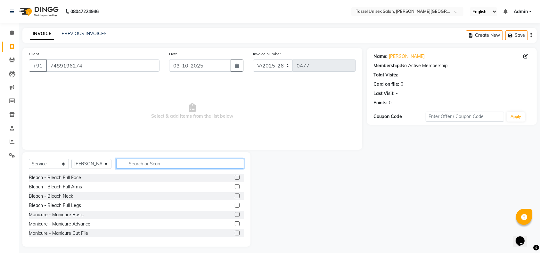
click at [141, 164] on input "text" at bounding box center [180, 164] width 128 height 10
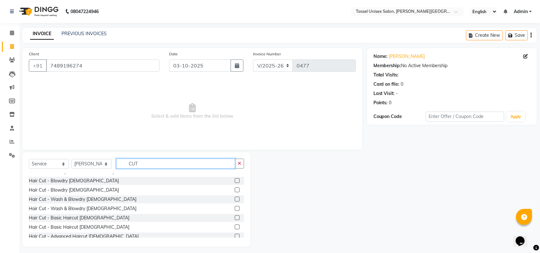
scroll to position [56, 0]
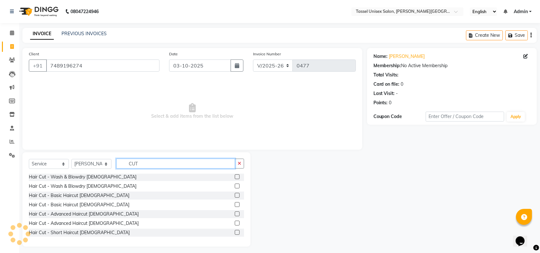
type input "CUT"
click at [235, 221] on label at bounding box center [237, 223] width 5 height 5
click at [235, 222] on input "checkbox" at bounding box center [237, 224] width 4 height 4
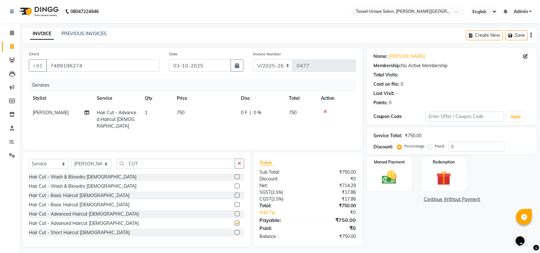
checkbox input "false"
click at [179, 66] on input "03-10-2025" at bounding box center [200, 66] width 62 height 12
select select "10"
select select "2025"
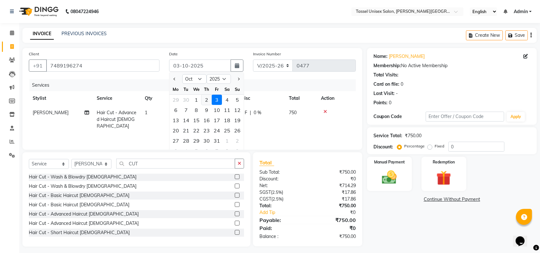
click at [205, 99] on div "2" at bounding box center [207, 100] width 10 height 10
type input "02-10-2025"
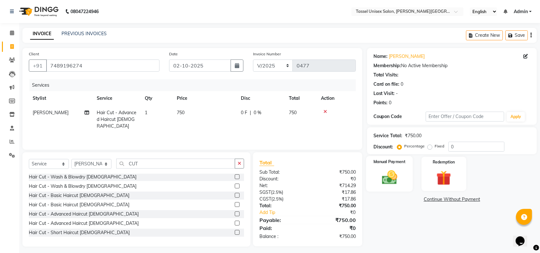
click at [399, 166] on div "Manual Payment" at bounding box center [389, 174] width 47 height 36
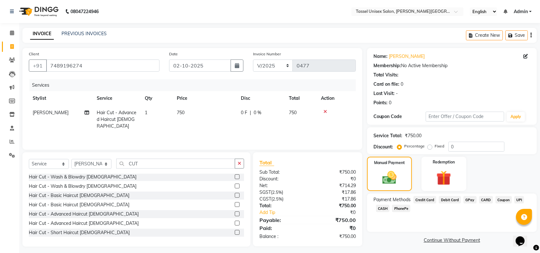
click at [447, 200] on span "Debit Card" at bounding box center [450, 199] width 22 height 7
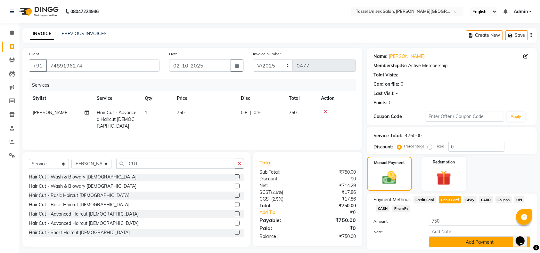
click at [464, 243] on button "Add Payment" at bounding box center [480, 243] width 102 height 10
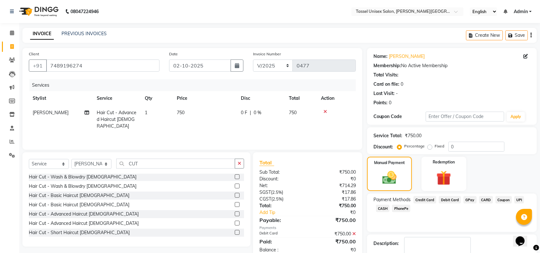
scroll to position [37, 0]
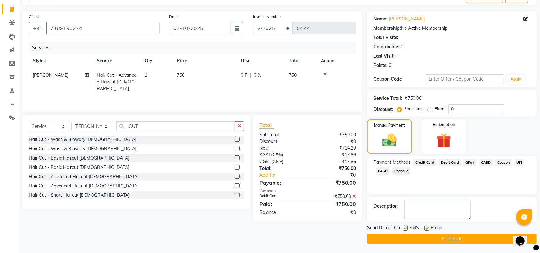
click at [468, 240] on button "Checkout" at bounding box center [452, 239] width 170 height 10
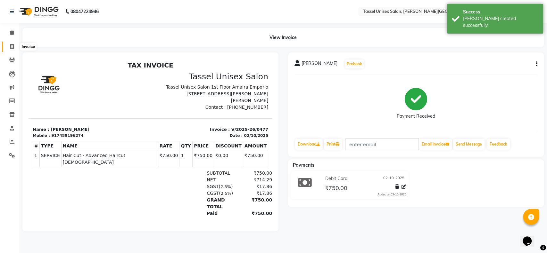
click at [9, 47] on span at bounding box center [11, 46] width 11 height 7
select select "service"
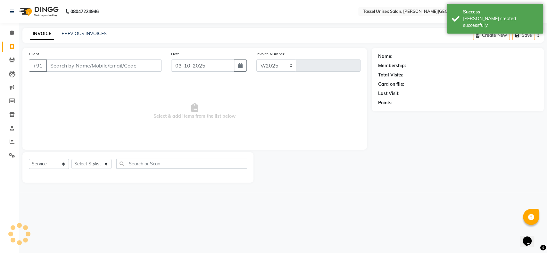
select select "7177"
type input "0478"
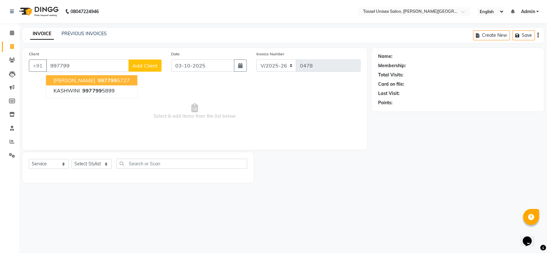
click at [103, 78] on span "997799" at bounding box center [106, 80] width 19 height 6
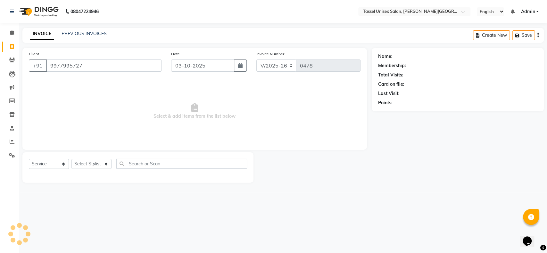
type input "9977995727"
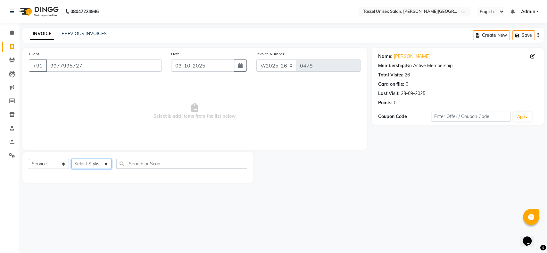
click at [95, 164] on select "Select Stylist Ankit [PERSON_NAME] ANKUR SIR [PERSON_NAME] [PERSON_NAME] MAM [P…" at bounding box center [91, 164] width 40 height 10
select select "87773"
click at [71, 159] on select "Select Stylist Ankit [PERSON_NAME] ANKUR SIR [PERSON_NAME] [PERSON_NAME] MAM [P…" at bounding box center [91, 164] width 40 height 10
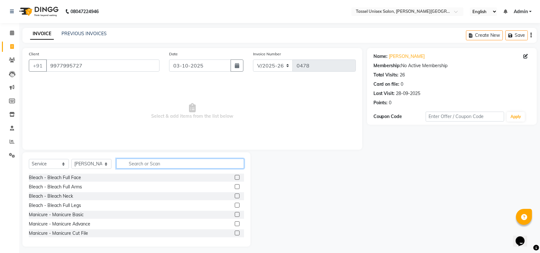
click at [144, 161] on input "text" at bounding box center [180, 164] width 128 height 10
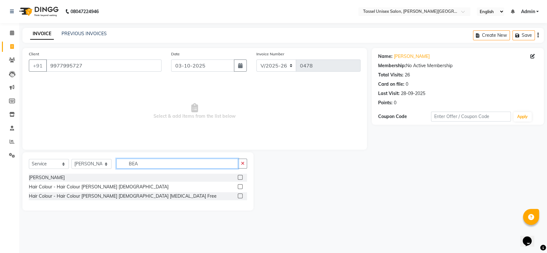
type input "BEA"
click at [240, 176] on label at bounding box center [240, 177] width 5 height 5
click at [240, 176] on input "checkbox" at bounding box center [240, 178] width 4 height 4
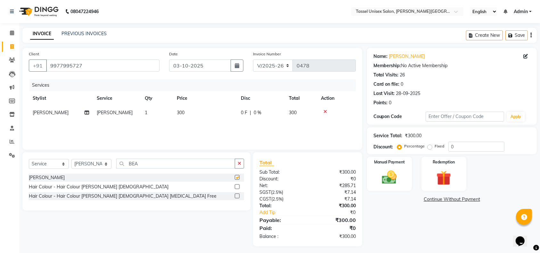
checkbox input "false"
click at [157, 163] on input "BEA" at bounding box center [175, 164] width 119 height 10
type input "B"
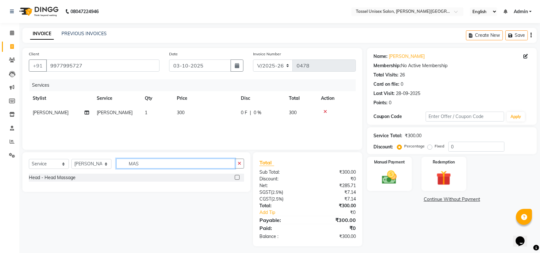
type input "MAS"
click at [238, 176] on label at bounding box center [237, 177] width 5 height 5
click at [238, 176] on input "checkbox" at bounding box center [237, 178] width 4 height 4
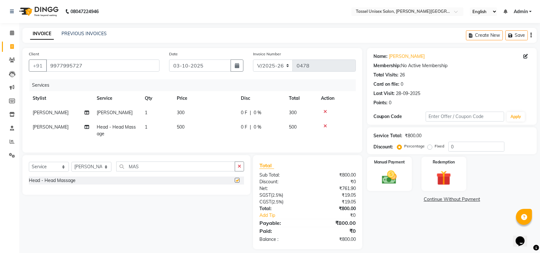
checkbox input "false"
click at [179, 111] on span "300" at bounding box center [181, 113] width 8 height 6
select select "87773"
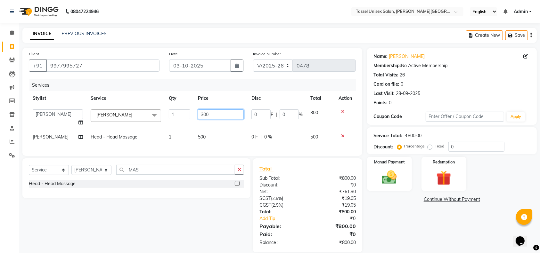
click at [200, 114] on input "300" at bounding box center [220, 115] width 45 height 10
type input "200"
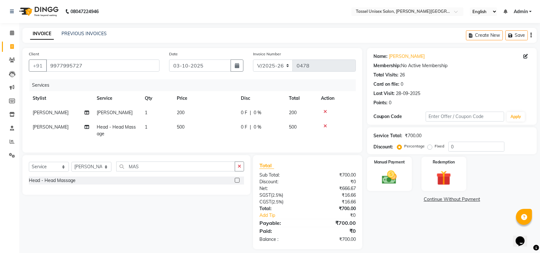
click at [407, 235] on div "Name: [PERSON_NAME] Membership: No Active Membership Total Visits: 26 Card on f…" at bounding box center [454, 149] width 175 height 202
click at [392, 179] on img at bounding box center [389, 178] width 25 height 18
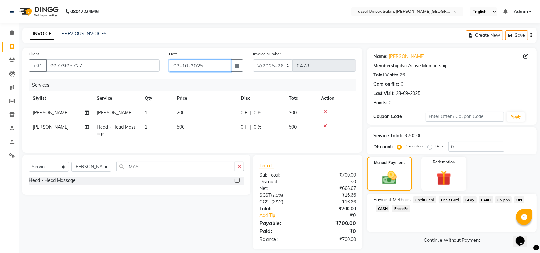
click at [178, 65] on input "03-10-2025" at bounding box center [200, 66] width 62 height 12
select select "10"
select select "2025"
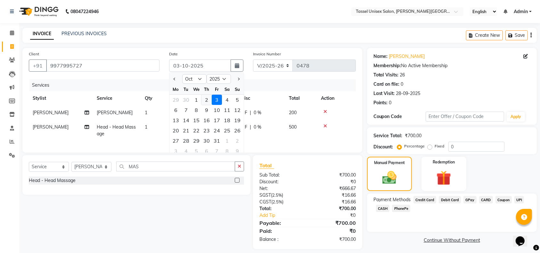
click at [205, 97] on div "2" at bounding box center [207, 100] width 10 height 10
type input "02-10-2025"
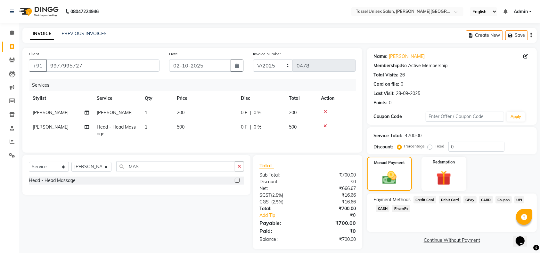
click at [382, 208] on span "CASH" at bounding box center [383, 208] width 14 height 7
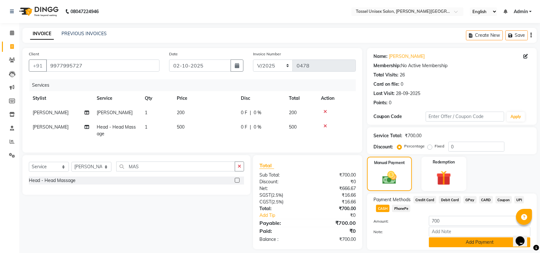
click at [450, 241] on button "Add Payment" at bounding box center [480, 243] width 102 height 10
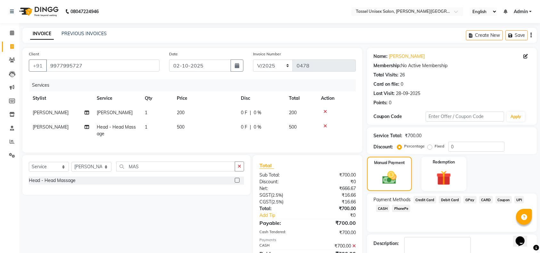
scroll to position [37, 0]
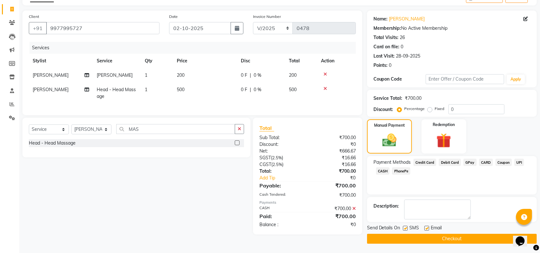
click at [471, 237] on button "Checkout" at bounding box center [452, 239] width 170 height 10
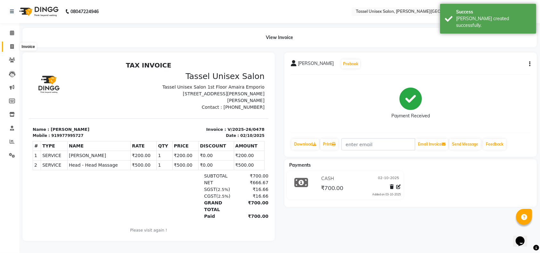
click at [11, 49] on icon at bounding box center [12, 46] width 4 height 5
select select "service"
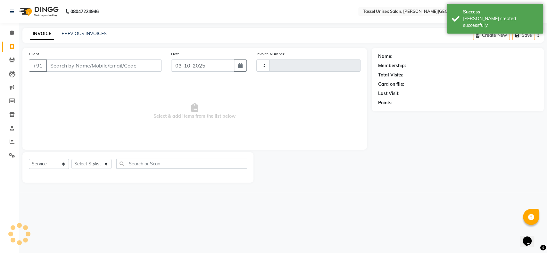
type input "0479"
select select "7177"
click at [84, 160] on select "Select Stylist Ankit [PERSON_NAME] ANKUR SIR [PERSON_NAME] [PERSON_NAME] MAM [P…" at bounding box center [91, 164] width 40 height 10
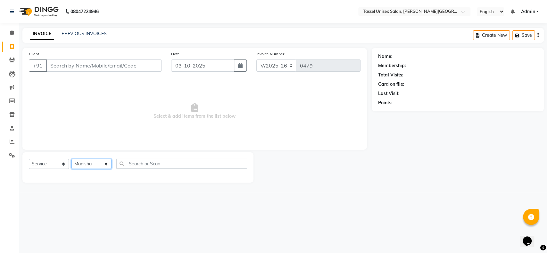
click at [71, 159] on select "Select Stylist Ankit [PERSON_NAME] ANKUR SIR [PERSON_NAME] [PERSON_NAME] MAM [P…" at bounding box center [91, 164] width 40 height 10
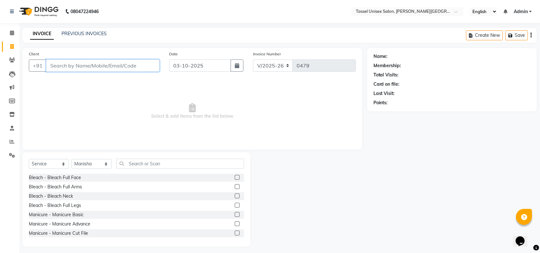
click at [69, 67] on input "Client" at bounding box center [102, 66] width 113 height 12
click at [142, 66] on span "Add Client" at bounding box center [142, 65] width 25 height 6
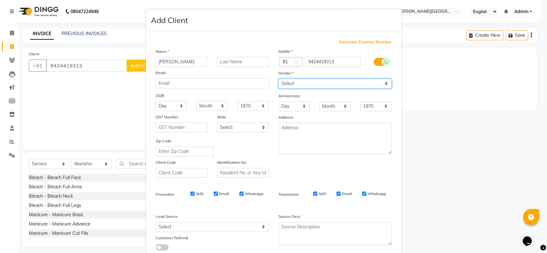
click at [278, 82] on select "Select [DEMOGRAPHIC_DATA] [DEMOGRAPHIC_DATA] Other Prefer Not To Say" at bounding box center [334, 84] width 113 height 10
click at [278, 79] on select "Select [DEMOGRAPHIC_DATA] [DEMOGRAPHIC_DATA] Other Prefer Not To Say" at bounding box center [334, 84] width 113 height 10
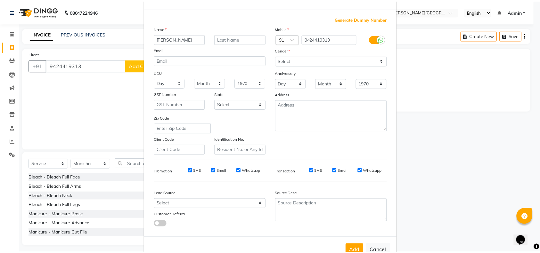
scroll to position [41, 0]
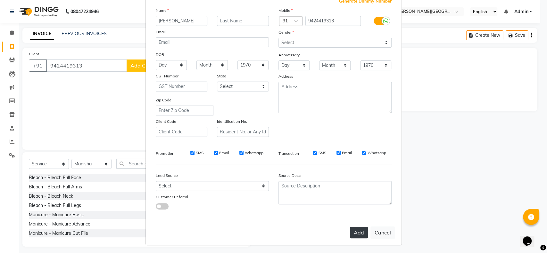
click at [361, 229] on button "Add" at bounding box center [359, 233] width 18 height 12
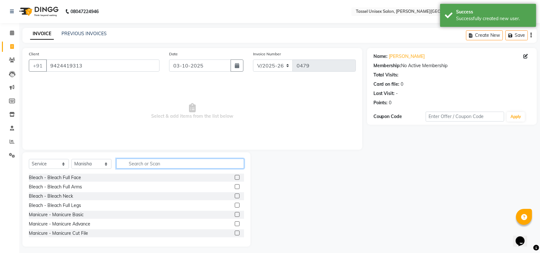
click at [148, 164] on input "text" at bounding box center [180, 164] width 128 height 10
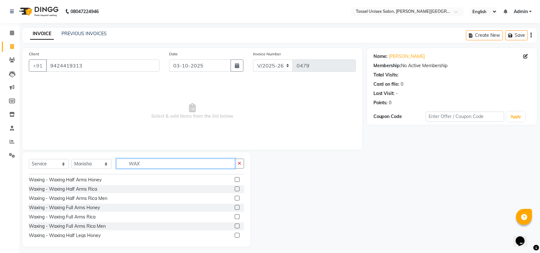
scroll to position [108, 0]
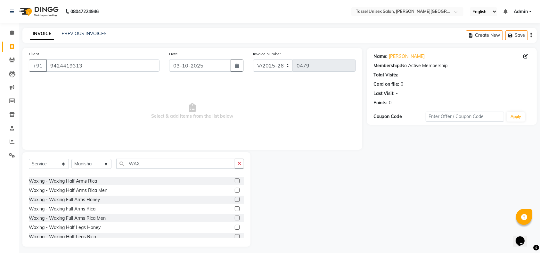
click at [235, 209] on label at bounding box center [237, 209] width 5 height 5
click at [235, 209] on input "checkbox" at bounding box center [237, 209] width 4 height 4
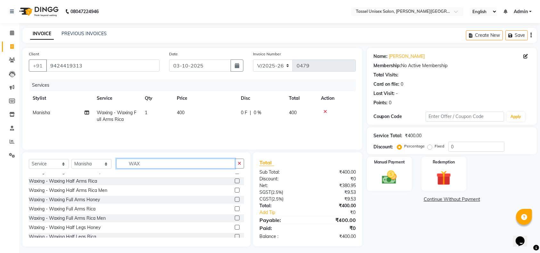
click at [150, 162] on input "WAX" at bounding box center [175, 164] width 119 height 10
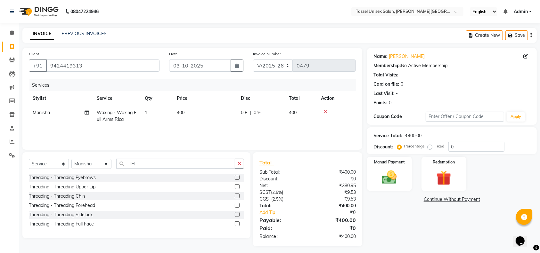
click at [235, 176] on label at bounding box center [237, 177] width 5 height 5
click at [235, 176] on input "checkbox" at bounding box center [237, 178] width 4 height 4
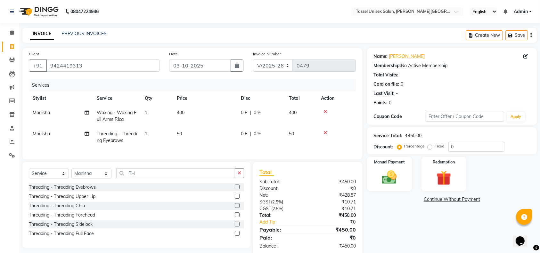
click at [237, 199] on label at bounding box center [237, 196] width 5 height 5
click at [237, 199] on input "checkbox" at bounding box center [237, 197] width 4 height 4
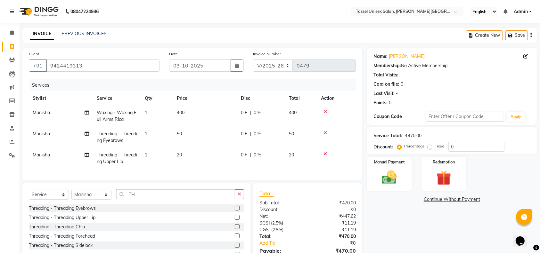
click at [179, 154] on span "20" at bounding box center [179, 155] width 5 height 6
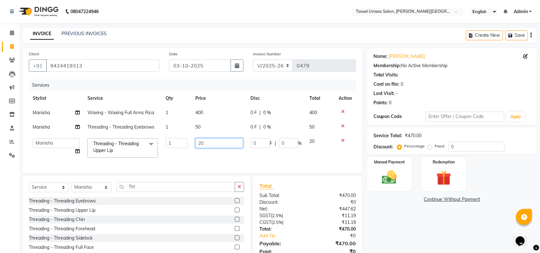
click at [200, 143] on input "20" at bounding box center [219, 143] width 48 height 10
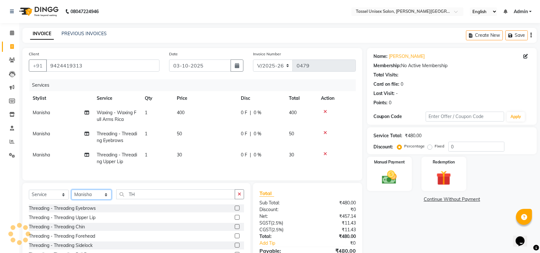
click at [97, 192] on div "Select Service Product Membership Package Voucher Prepaid Gift Card Select Styl…" at bounding box center [136, 226] width 228 height 86
click at [71, 196] on select "Select Stylist Ankit [PERSON_NAME] ANKUR SIR [PERSON_NAME] [PERSON_NAME] MAM [P…" at bounding box center [91, 195] width 40 height 10
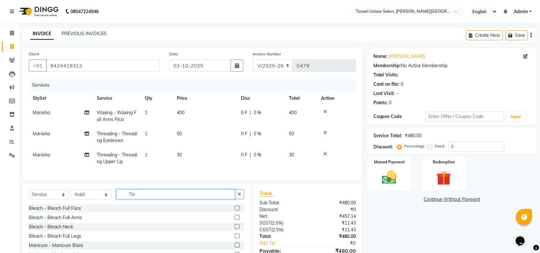
click at [156, 200] on input "TH" at bounding box center [175, 195] width 119 height 10
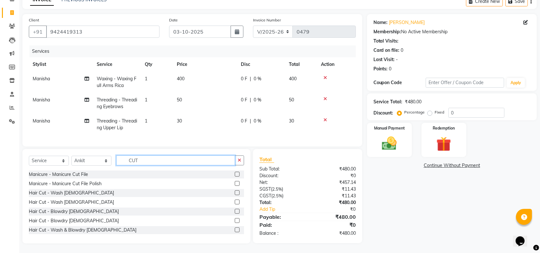
scroll to position [34, 0]
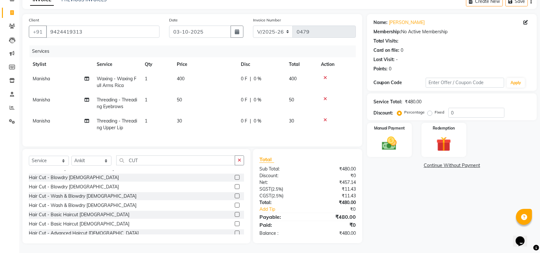
click at [235, 222] on label at bounding box center [237, 224] width 5 height 5
click at [235, 222] on input "checkbox" at bounding box center [237, 224] width 4 height 4
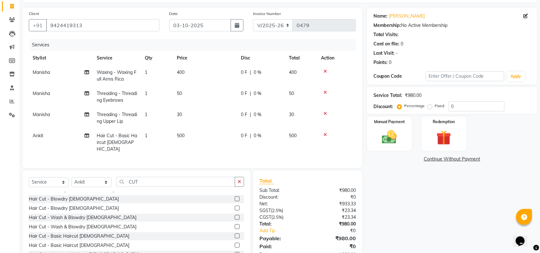
click at [181, 135] on span "500" at bounding box center [181, 136] width 8 height 6
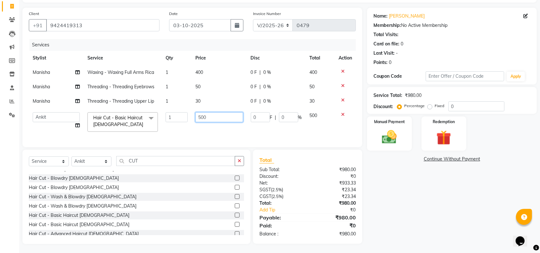
click at [203, 117] on input "500" at bounding box center [219, 117] width 48 height 10
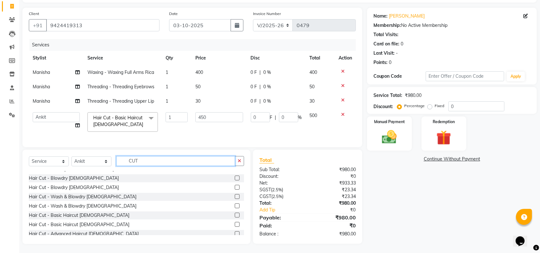
click at [158, 166] on div "Client [PHONE_NUMBER] Date [DATE] Invoice Number V/2025 V/[PHONE_NUMBER] Servic…" at bounding box center [193, 126] width 350 height 237
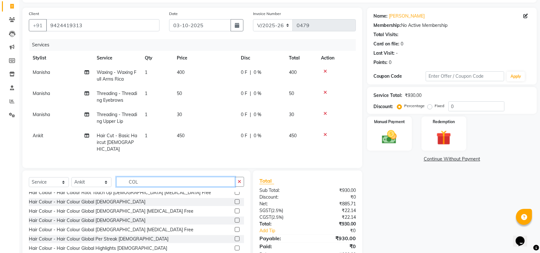
scroll to position [0, 0]
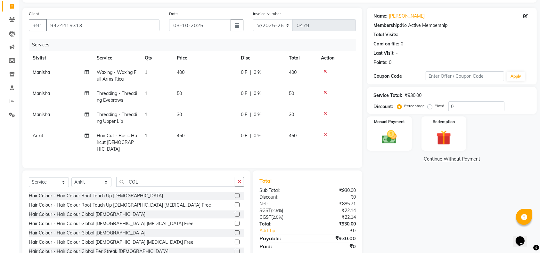
click at [235, 204] on label at bounding box center [237, 205] width 5 height 5
click at [235, 204] on input "checkbox" at bounding box center [237, 205] width 4 height 4
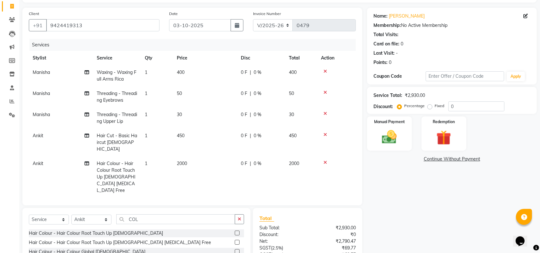
click at [182, 161] on span "2000" at bounding box center [182, 164] width 10 height 6
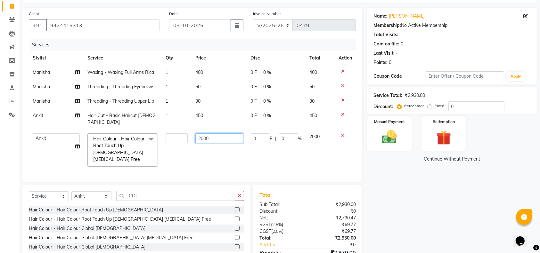
click at [203, 134] on input "2000" at bounding box center [219, 139] width 48 height 10
click at [432, 208] on div "Name: [PERSON_NAME] Membership: No Active Membership Total Visits: Card on file…" at bounding box center [454, 144] width 175 height 272
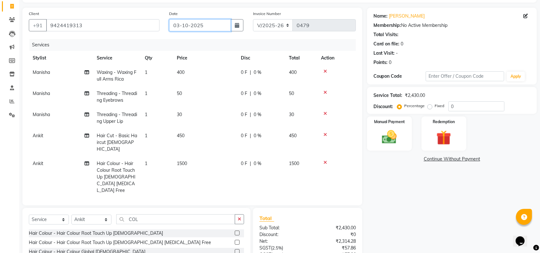
click at [179, 24] on input "03-10-2025" at bounding box center [200, 25] width 62 height 12
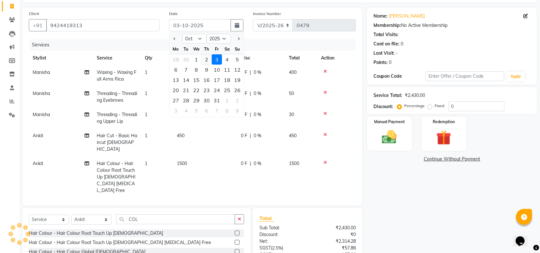
click at [205, 58] on div "2" at bounding box center [207, 59] width 10 height 10
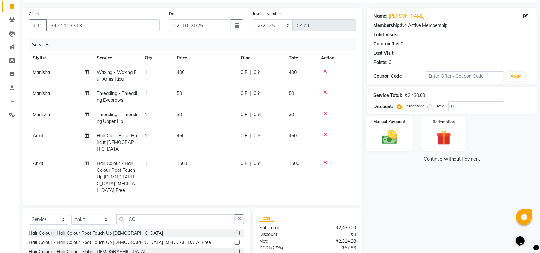
click at [391, 128] on img at bounding box center [389, 137] width 25 height 18
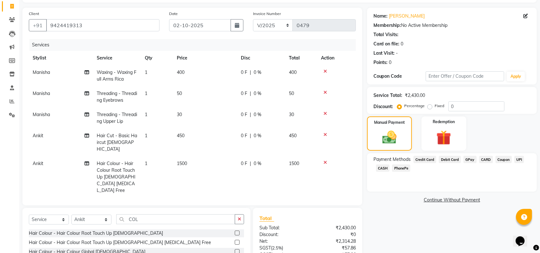
click at [521, 160] on span "UPI" at bounding box center [520, 159] width 10 height 7
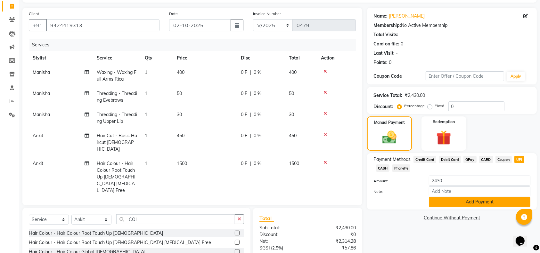
click at [494, 201] on button "Add Payment" at bounding box center [480, 202] width 102 height 10
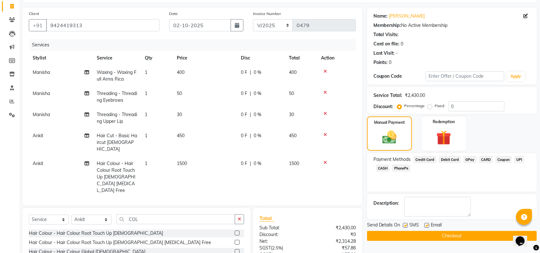
click at [483, 237] on button "Checkout" at bounding box center [452, 236] width 170 height 10
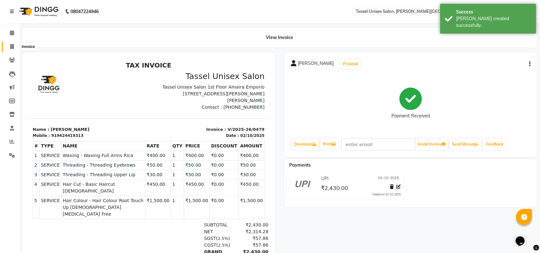
click at [11, 47] on icon at bounding box center [12, 46] width 4 height 5
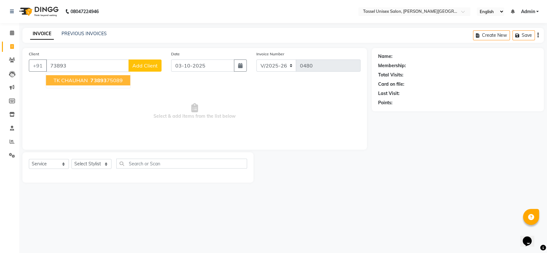
click at [102, 82] on span "73893" at bounding box center [98, 80] width 16 height 6
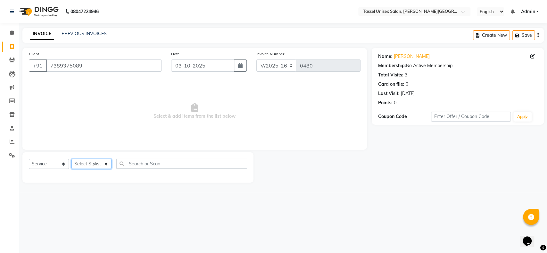
click at [90, 163] on select "Select Stylist Ankit [PERSON_NAME] ANKUR SIR [PERSON_NAME] [PERSON_NAME] MAM [P…" at bounding box center [91, 164] width 40 height 10
click at [71, 159] on select "Select Stylist Ankit [PERSON_NAME] ANKUR SIR [PERSON_NAME] [PERSON_NAME] MAM [P…" at bounding box center [91, 164] width 40 height 10
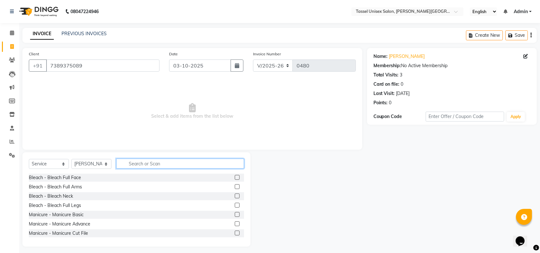
click at [143, 161] on input "text" at bounding box center [180, 164] width 128 height 10
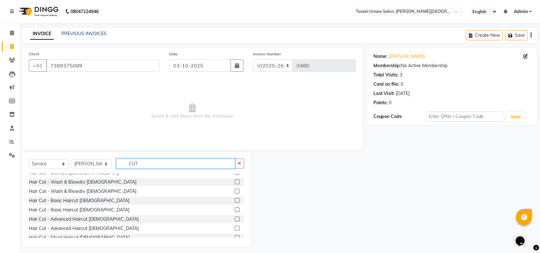
scroll to position [56, 0]
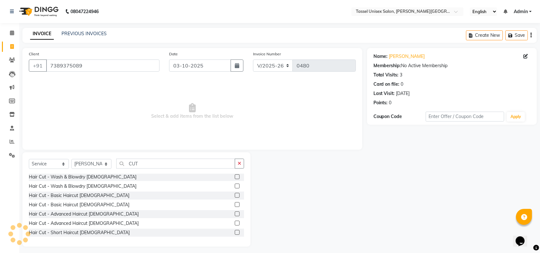
click at [235, 214] on label at bounding box center [237, 214] width 5 height 5
click at [235, 214] on input "checkbox" at bounding box center [237, 214] width 4 height 4
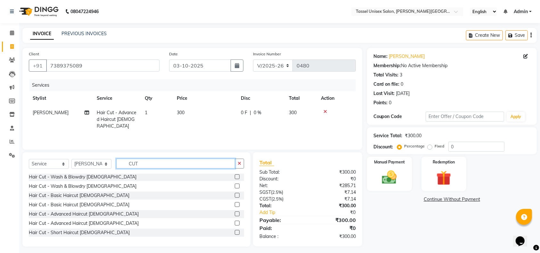
click at [172, 163] on input "CUT" at bounding box center [175, 164] width 119 height 10
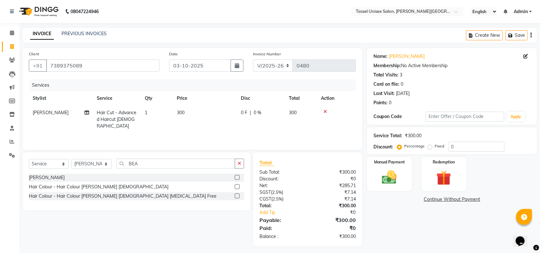
click at [235, 177] on label at bounding box center [237, 177] width 5 height 5
click at [235, 177] on input "checkbox" at bounding box center [237, 178] width 4 height 4
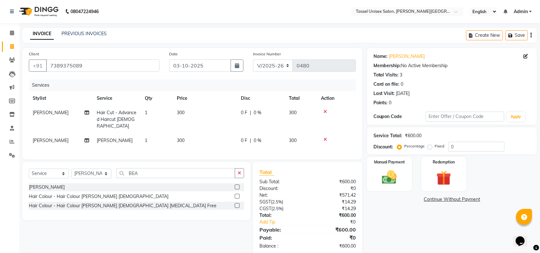
click at [178, 138] on span "300" at bounding box center [181, 141] width 8 height 6
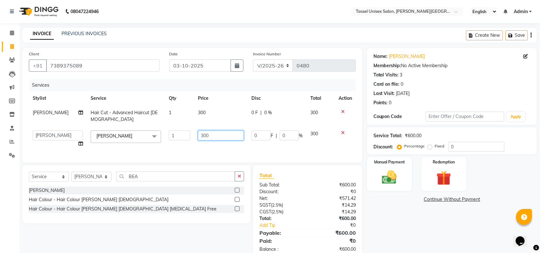
click at [200, 131] on input "300" at bounding box center [220, 136] width 45 height 10
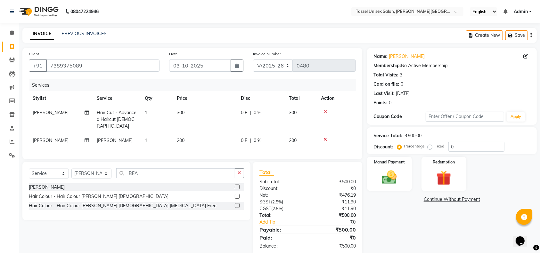
click at [410, 235] on div "Name: [PERSON_NAME] Membership: No Active Membership Total Visits: 3 Card on fi…" at bounding box center [454, 152] width 175 height 208
click at [178, 65] on input "03-10-2025" at bounding box center [200, 66] width 62 height 12
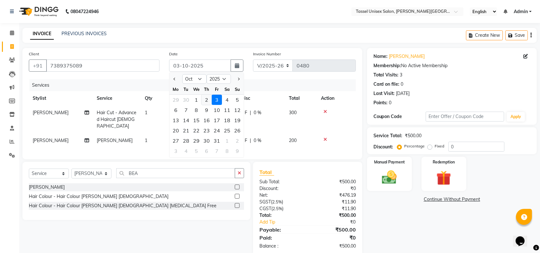
click at [206, 98] on div "2" at bounding box center [207, 100] width 10 height 10
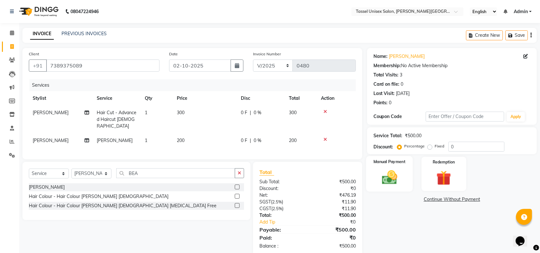
click at [376, 166] on div "Manual Payment" at bounding box center [389, 174] width 47 height 36
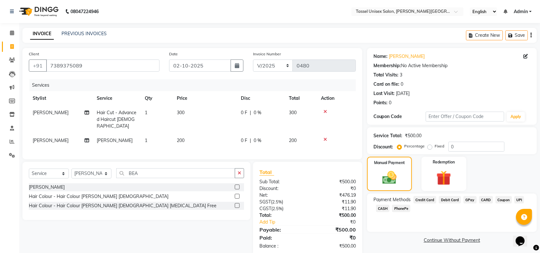
click at [384, 207] on span "CASH" at bounding box center [383, 208] width 14 height 7
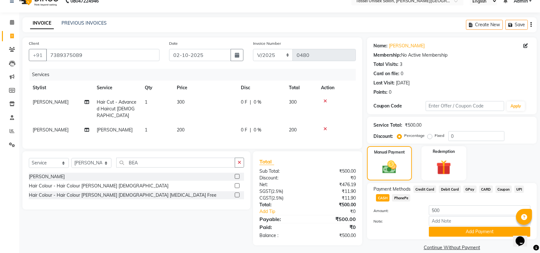
scroll to position [19, 0]
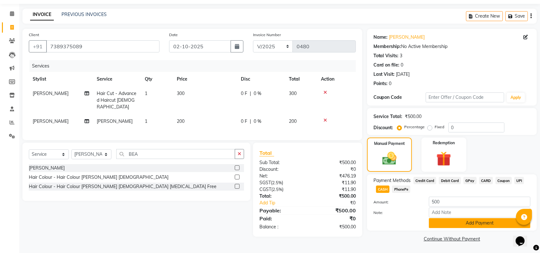
click at [474, 224] on button "Add Payment" at bounding box center [480, 224] width 102 height 10
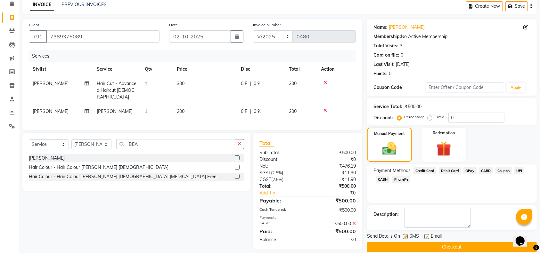
scroll to position [37, 0]
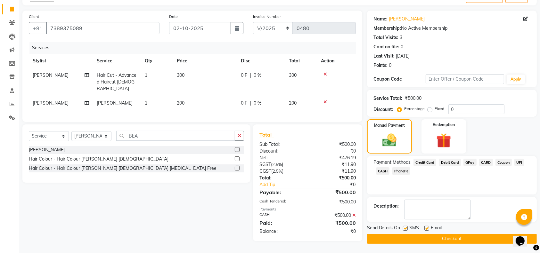
click at [464, 241] on button "Checkout" at bounding box center [452, 239] width 170 height 10
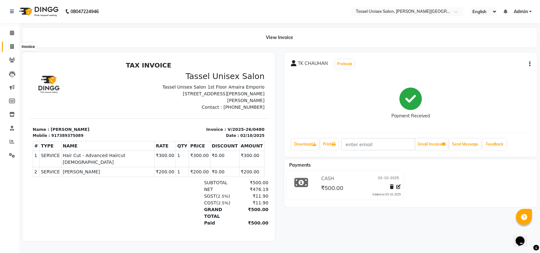
click at [12, 46] on icon at bounding box center [12, 46] width 4 height 5
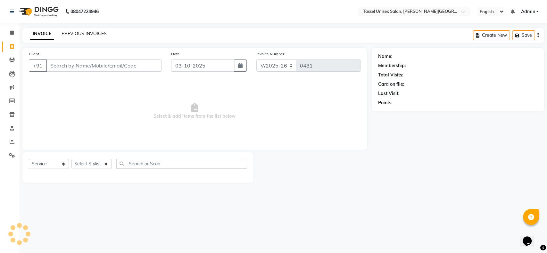
click at [92, 32] on link "PREVIOUS INVOICES" at bounding box center [84, 34] width 45 height 6
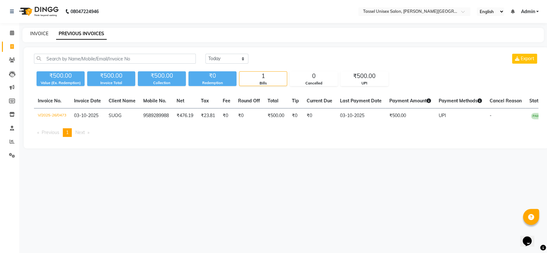
click at [43, 32] on link "INVOICE" at bounding box center [39, 34] width 18 height 6
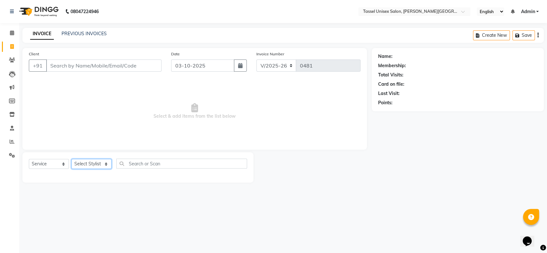
click at [83, 165] on select "Select Stylist Ankit [PERSON_NAME] ANKUR SIR [PERSON_NAME] [PERSON_NAME] MAM [P…" at bounding box center [91, 164] width 40 height 10
click at [71, 159] on select "Select Stylist Ankit [PERSON_NAME] ANKUR SIR [PERSON_NAME] [PERSON_NAME] MAM [P…" at bounding box center [91, 164] width 40 height 10
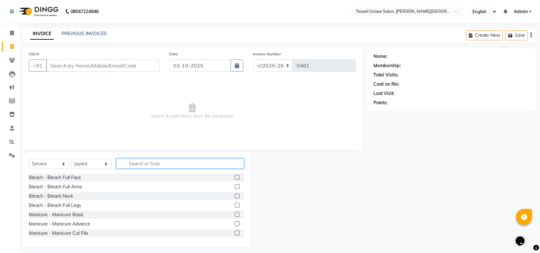
click at [143, 161] on input "text" at bounding box center [180, 164] width 128 height 10
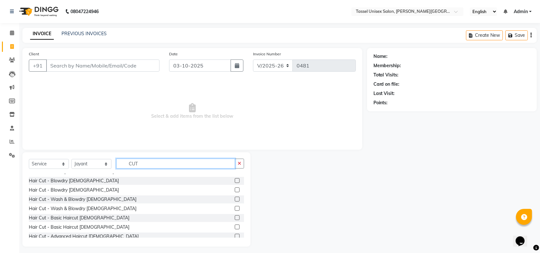
scroll to position [51, 0]
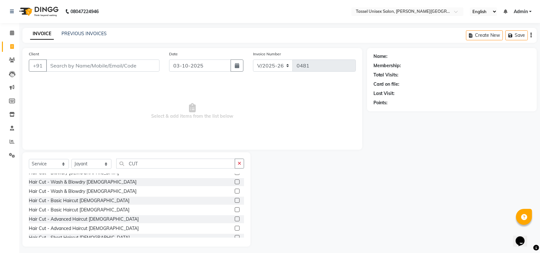
click at [235, 219] on label at bounding box center [237, 219] width 5 height 5
click at [235, 219] on input "checkbox" at bounding box center [237, 220] width 4 height 4
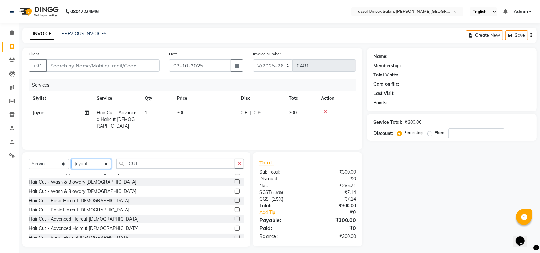
click at [94, 165] on select "Select Stylist Ankit [PERSON_NAME] ANKUR SIR [PERSON_NAME] [PERSON_NAME] MAM [P…" at bounding box center [91, 164] width 40 height 10
click at [71, 159] on select "Select Stylist Ankit [PERSON_NAME] ANKUR SIR [PERSON_NAME] [PERSON_NAME] MAM [P…" at bounding box center [91, 164] width 40 height 10
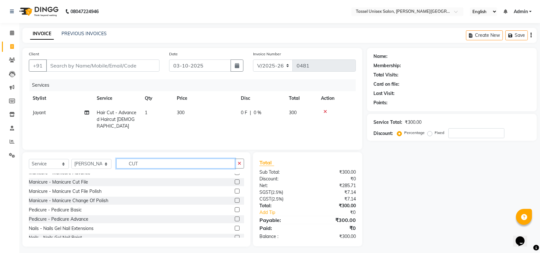
click at [155, 164] on input "CUT" at bounding box center [175, 164] width 119 height 10
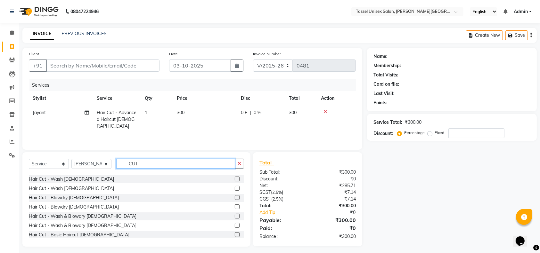
scroll to position [34, 0]
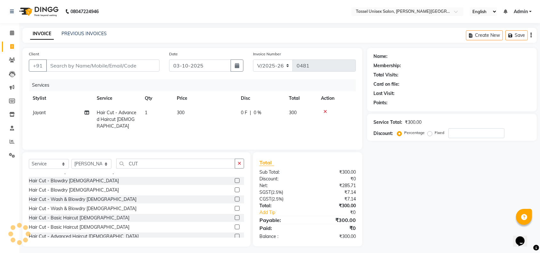
click at [235, 217] on label at bounding box center [237, 218] width 5 height 5
click at [235, 217] on input "checkbox" at bounding box center [237, 218] width 4 height 4
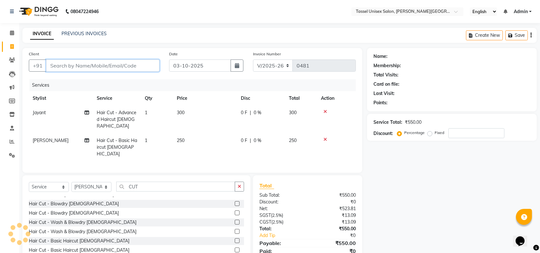
click at [74, 63] on input "Client" at bounding box center [102, 66] width 113 height 12
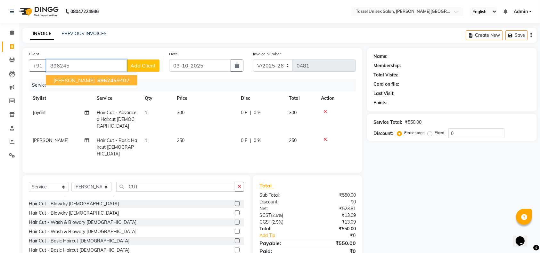
click at [101, 79] on span "896245" at bounding box center [106, 80] width 19 height 6
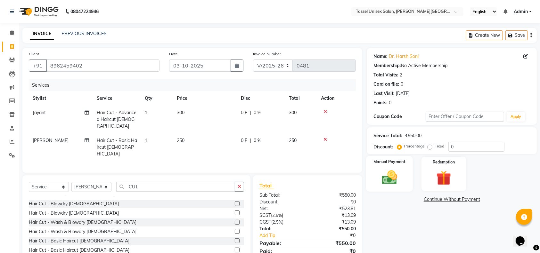
click at [396, 181] on img at bounding box center [389, 178] width 25 height 18
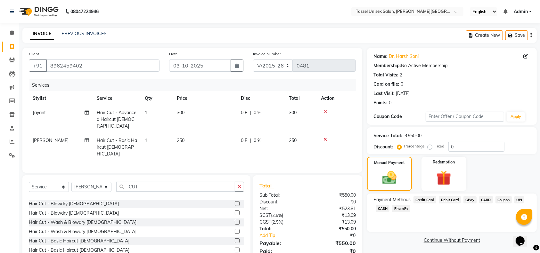
click at [520, 200] on span "UPI" at bounding box center [520, 199] width 10 height 7
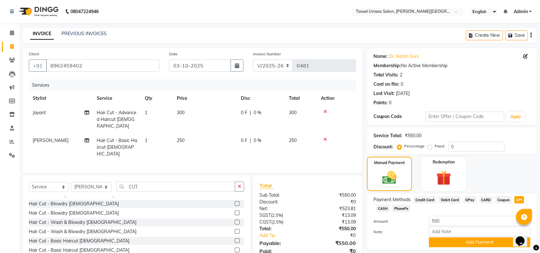
scroll to position [19, 0]
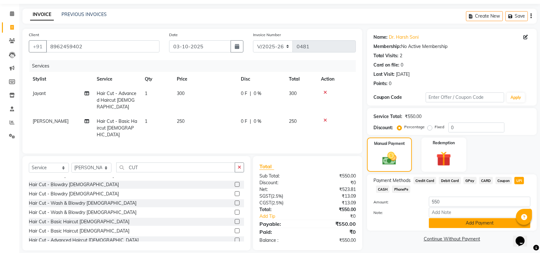
click at [471, 224] on button "Add Payment" at bounding box center [480, 224] width 102 height 10
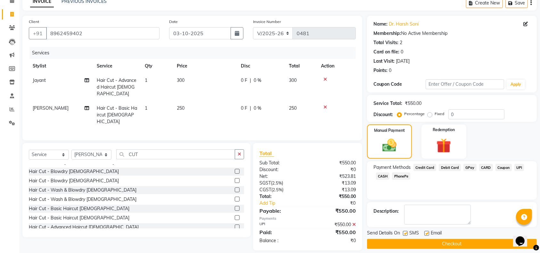
scroll to position [37, 0]
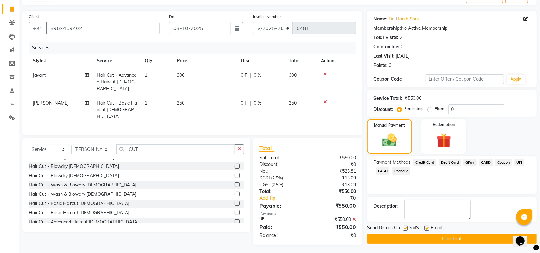
click at [458, 238] on button "Checkout" at bounding box center [452, 239] width 170 height 10
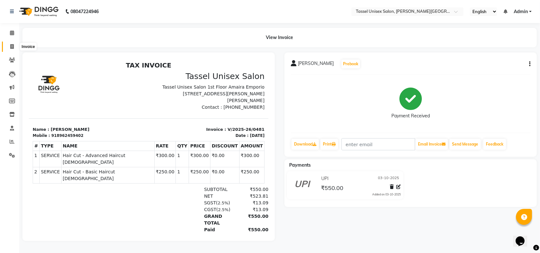
click at [12, 45] on icon at bounding box center [12, 46] width 4 height 5
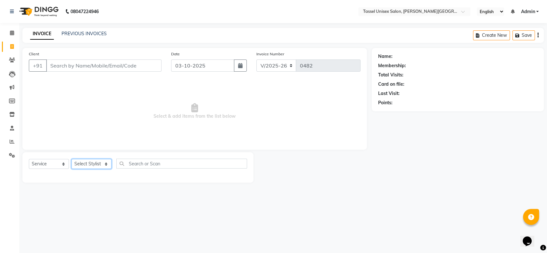
click at [91, 164] on select "Select Stylist Ankit [PERSON_NAME] ANKUR SIR [PERSON_NAME] [PERSON_NAME] MAM [P…" at bounding box center [91, 164] width 40 height 10
click at [71, 159] on select "Select Stylist Ankit [PERSON_NAME] ANKUR SIR [PERSON_NAME] [PERSON_NAME] MAM [P…" at bounding box center [91, 164] width 40 height 10
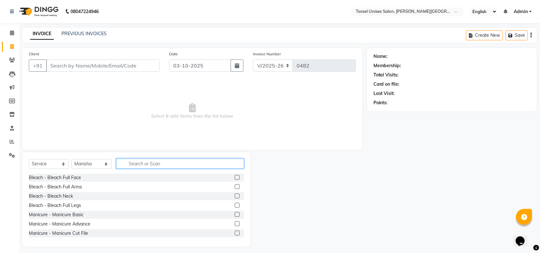
click at [144, 165] on input "text" at bounding box center [180, 164] width 128 height 10
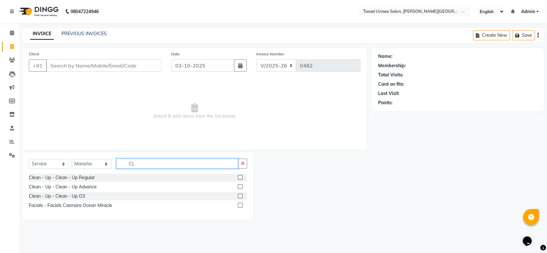
drag, startPoint x: 144, startPoint y: 165, endPoint x: 191, endPoint y: 182, distance: 49.5
click at [191, 182] on div "Select Service Product Membership Package Voucher Prepaid Gift Card Select Styl…" at bounding box center [137, 187] width 231 height 68
click at [240, 187] on label at bounding box center [240, 187] width 5 height 5
click at [240, 187] on input "checkbox" at bounding box center [240, 187] width 4 height 4
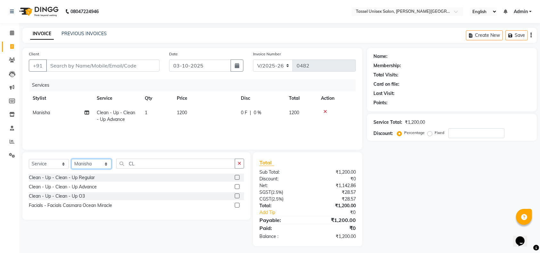
click at [97, 163] on select "Select Stylist Ankit [PERSON_NAME] ANKUR SIR [PERSON_NAME] [PERSON_NAME] MAM [P…" at bounding box center [91, 164] width 40 height 10
click at [71, 159] on select "Select Stylist Ankit [PERSON_NAME] ANKUR SIR [PERSON_NAME] [PERSON_NAME] MAM [P…" at bounding box center [91, 164] width 40 height 10
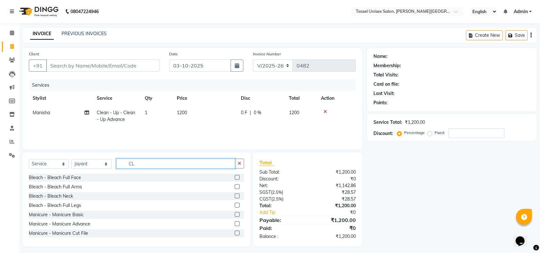
click at [146, 161] on input "CL" at bounding box center [175, 164] width 119 height 10
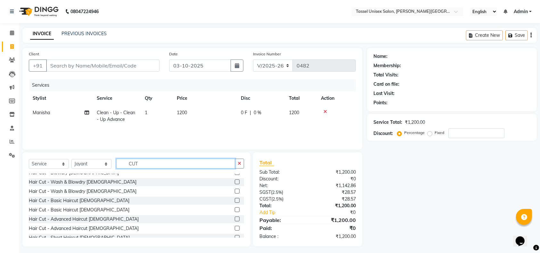
scroll to position [56, 0]
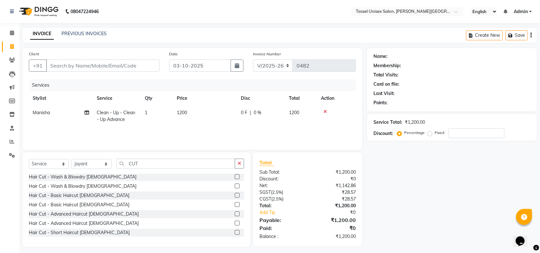
click at [235, 213] on label at bounding box center [237, 214] width 5 height 5
click at [235, 213] on input "checkbox" at bounding box center [237, 214] width 4 height 4
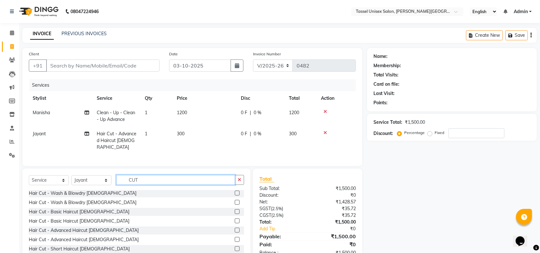
click at [156, 181] on input "CUT" at bounding box center [175, 180] width 119 height 10
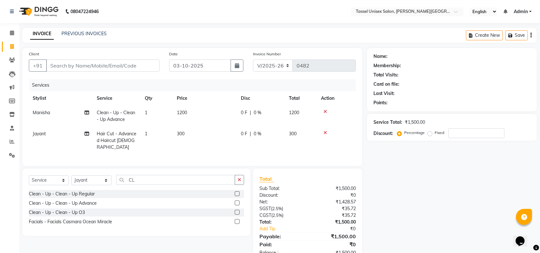
click at [237, 194] on label at bounding box center [237, 194] width 5 height 5
click at [237, 194] on input "checkbox" at bounding box center [237, 194] width 4 height 4
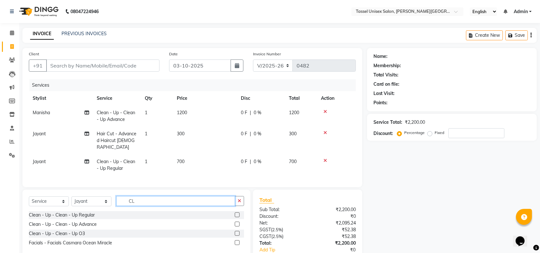
drag, startPoint x: 144, startPoint y: 198, endPoint x: 146, endPoint y: 204, distance: 5.8
click at [144, 198] on input "CL" at bounding box center [175, 201] width 119 height 10
click at [95, 202] on select "Select Stylist Ankit [PERSON_NAME] ANKUR SIR [PERSON_NAME] [PERSON_NAME] MAM [P…" at bounding box center [91, 202] width 40 height 10
click at [91, 202] on select "Select Stylist Ankit [PERSON_NAME] ANKUR SIR [PERSON_NAME] [PERSON_NAME] MAM [P…" at bounding box center [91, 202] width 40 height 10
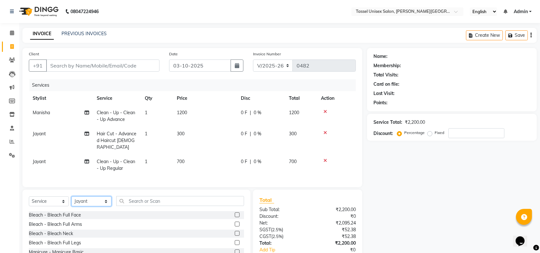
click at [92, 201] on select "Select Stylist Ankit [PERSON_NAME] ANKUR SIR [PERSON_NAME] [PERSON_NAME] MAM [P…" at bounding box center [91, 202] width 40 height 10
click at [71, 197] on select "Select Stylist Ankit [PERSON_NAME] ANKUR SIR [PERSON_NAME] [PERSON_NAME] MAM [P…" at bounding box center [91, 202] width 40 height 10
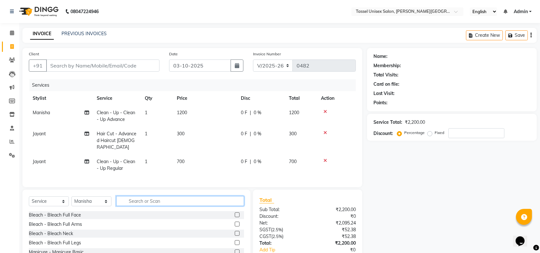
click at [155, 199] on input "text" at bounding box center [180, 201] width 128 height 10
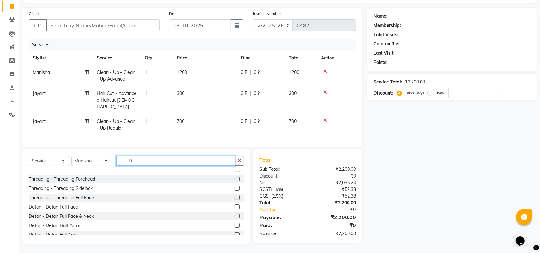
scroll to position [68, 0]
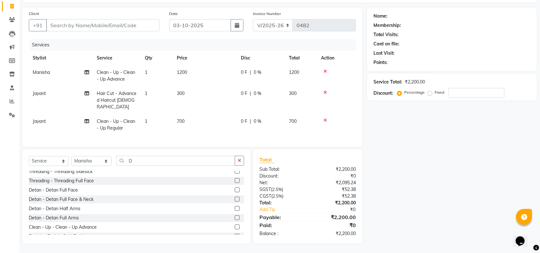
click at [235, 189] on label at bounding box center [237, 190] width 5 height 5
click at [235, 189] on input "checkbox" at bounding box center [237, 190] width 4 height 4
